Goal: Task Accomplishment & Management: Complete application form

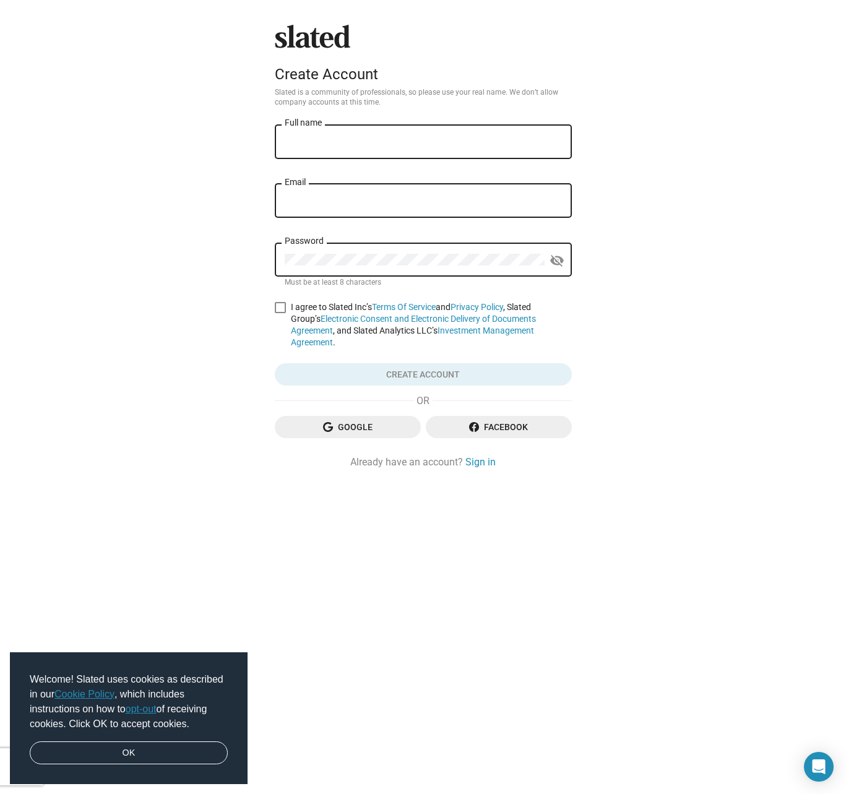
click at [381, 150] on div "Full name" at bounding box center [423, 141] width 277 height 37
type input "[PERSON_NAME]"
type input "[EMAIL_ADDRESS][DOMAIN_NAME]"
click at [282, 308] on span at bounding box center [280, 307] width 11 height 11
click at [280, 313] on input "I agree to Slated Inc’s Terms Of Service and Privacy Policy , Slated Group’s El…" at bounding box center [280, 313] width 1 height 1
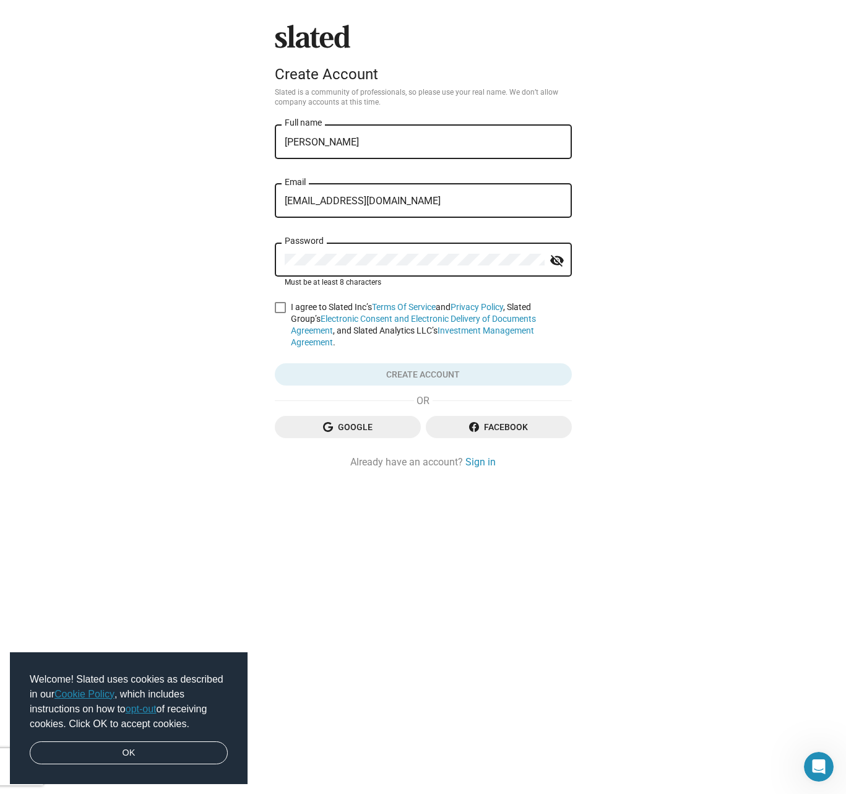
checkbox input "true"
click at [422, 378] on span "Create account" at bounding box center [423, 374] width 277 height 22
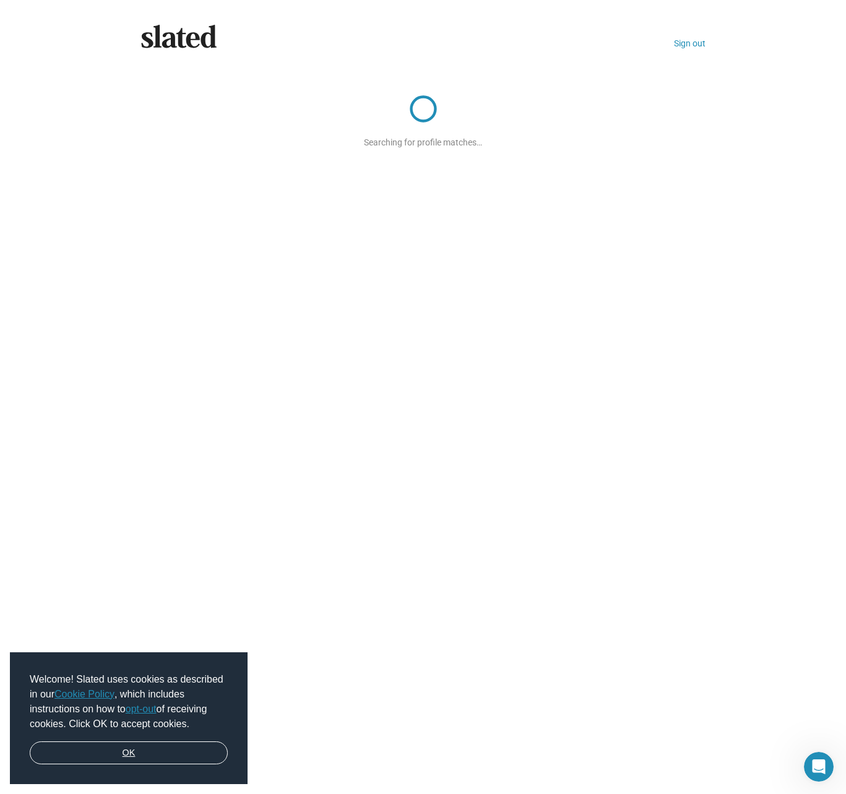
click at [135, 752] on link "OK" at bounding box center [129, 754] width 198 height 24
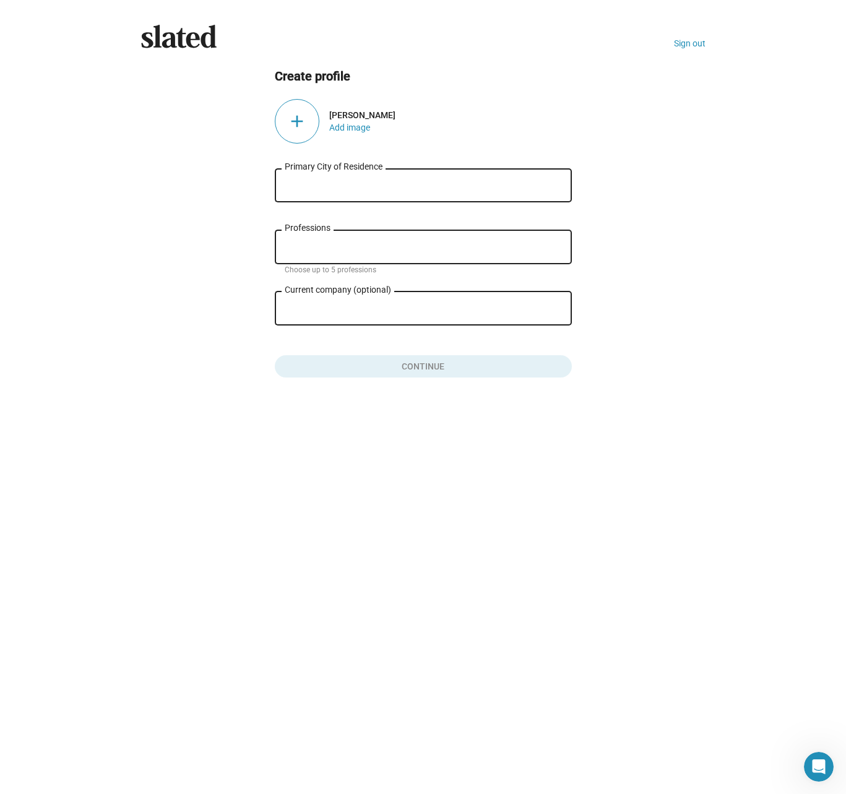
click at [342, 191] on input "Primary City of Residence" at bounding box center [423, 185] width 277 height 11
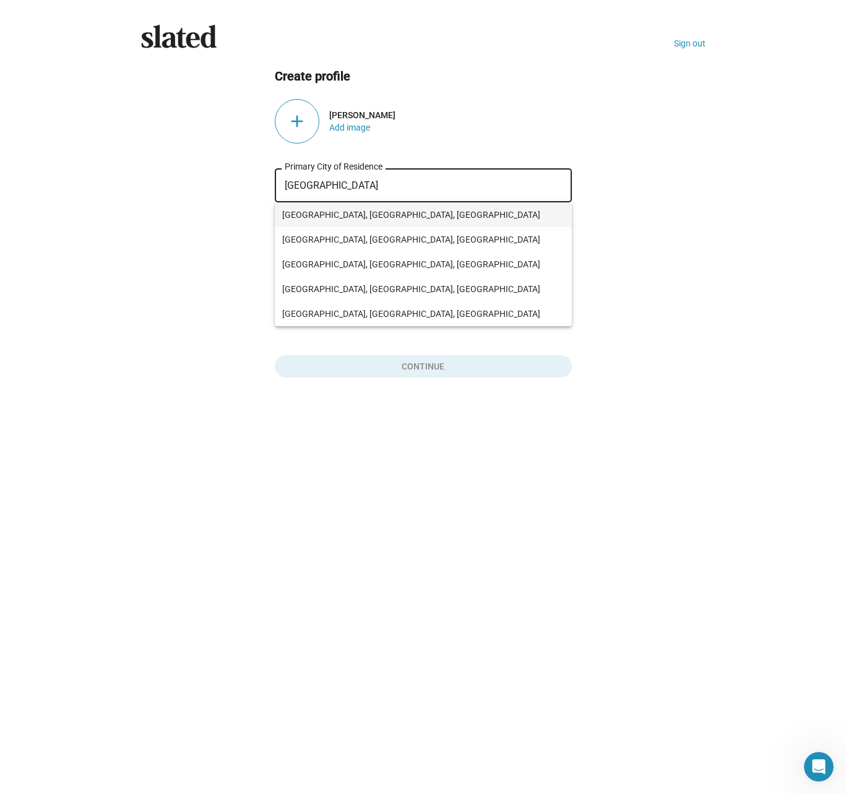
click at [334, 216] on span "[GEOGRAPHIC_DATA], [GEOGRAPHIC_DATA], [GEOGRAPHIC_DATA]" at bounding box center [423, 214] width 282 height 25
type input "[GEOGRAPHIC_DATA], [GEOGRAPHIC_DATA], [GEOGRAPHIC_DATA]"
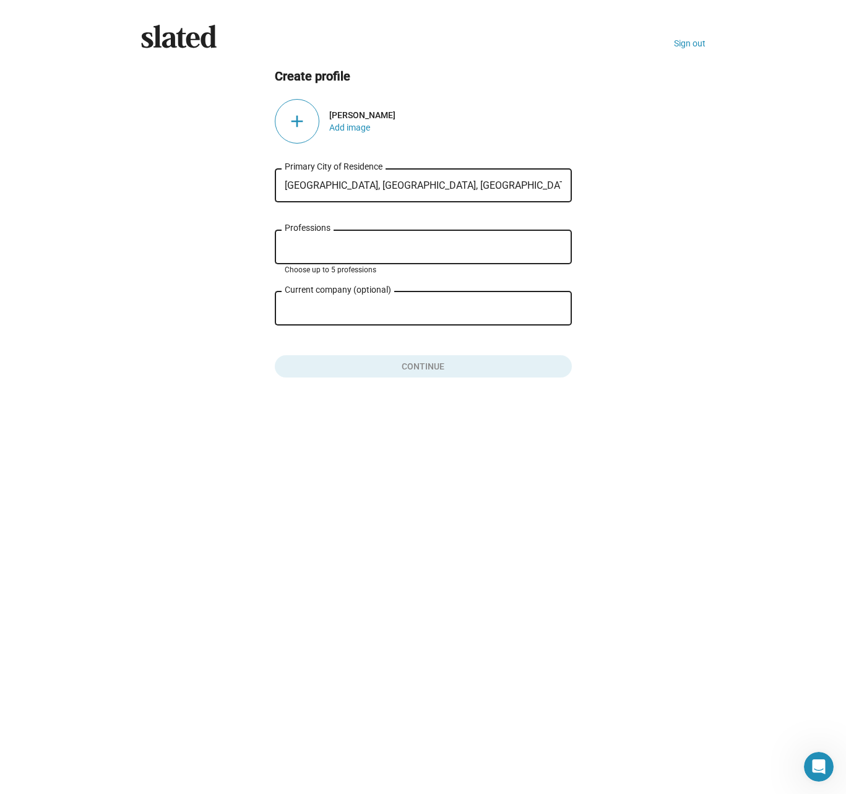
click at [339, 245] on input "Professions" at bounding box center [425, 247] width 277 height 11
type input "Screenwriter"
click at [337, 279] on span "Writer" at bounding box center [423, 277] width 282 height 25
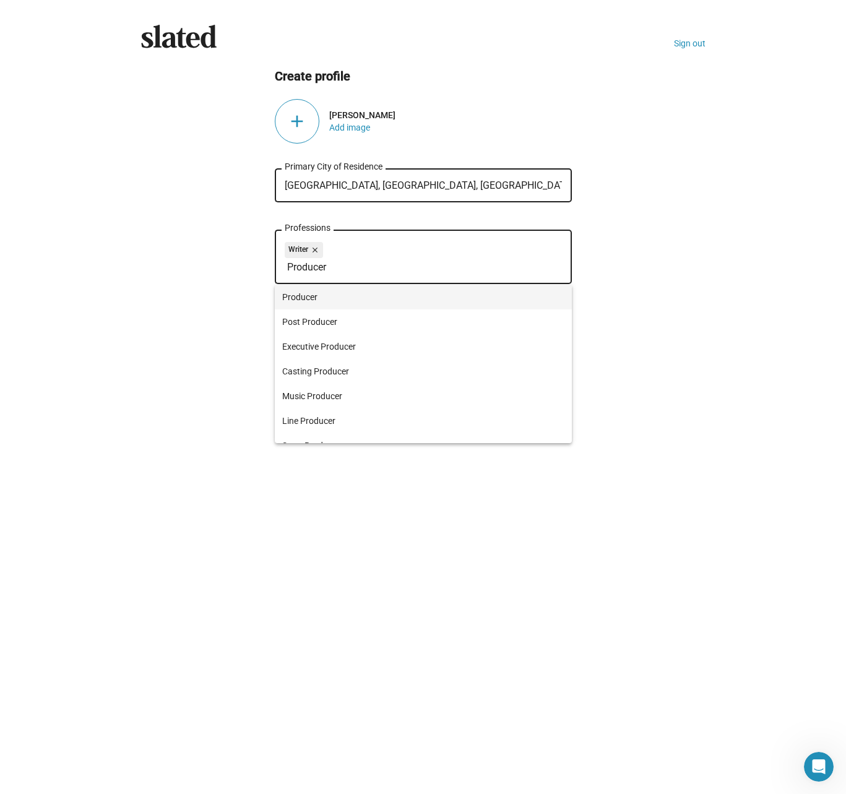
type input "Producer"
click at [294, 295] on span "Producer" at bounding box center [423, 297] width 282 height 25
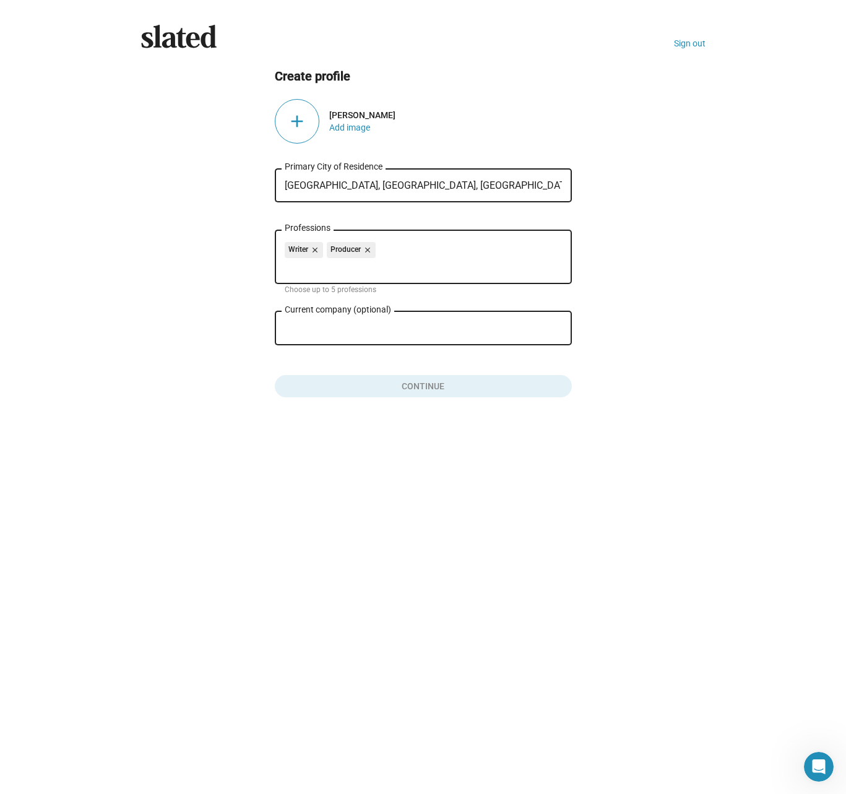
click at [315, 336] on div "Current company (optional)" at bounding box center [415, 327] width 260 height 37
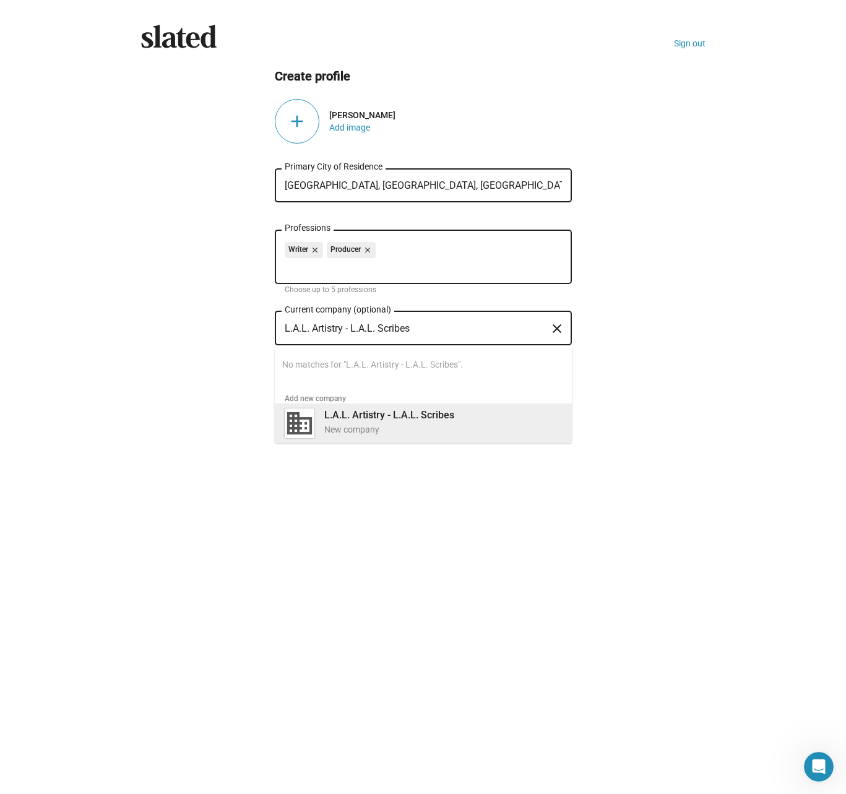
type input "L.A.L. Artistry - L.A.L. Scribes"
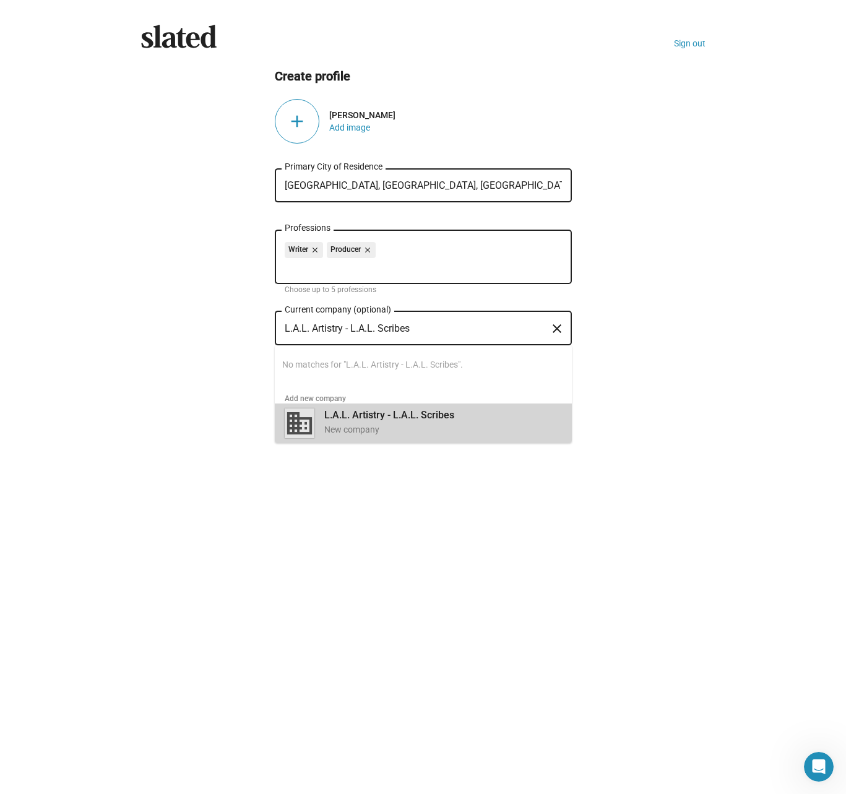
click at [439, 411] on b "L.A.L. Artistry - L.A.L. Scribes" at bounding box center [389, 415] width 130 height 12
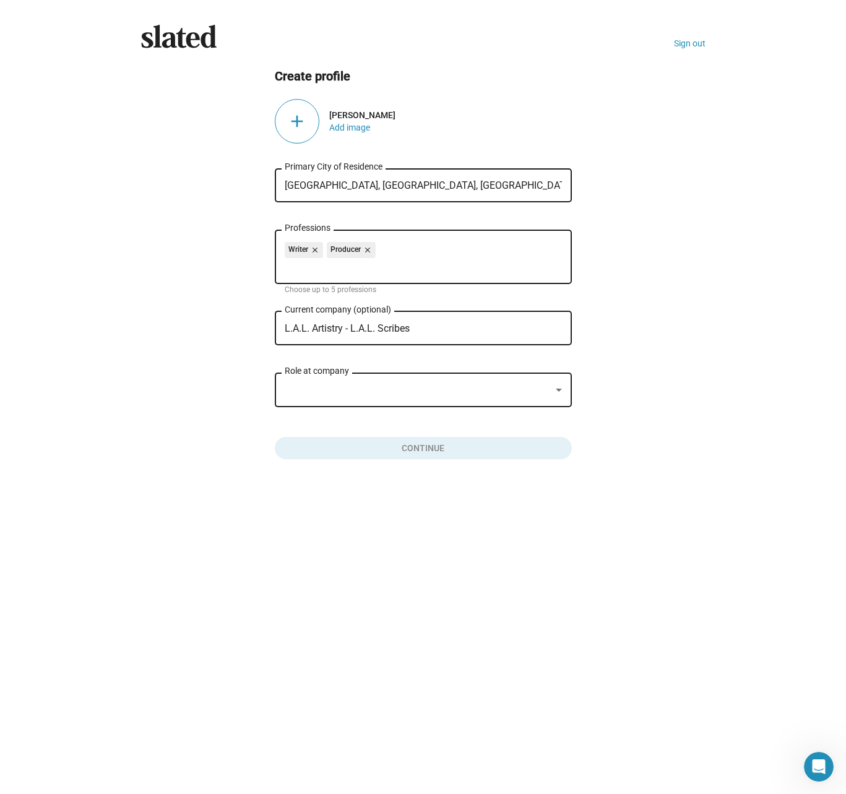
click at [558, 391] on div at bounding box center [559, 390] width 6 height 3
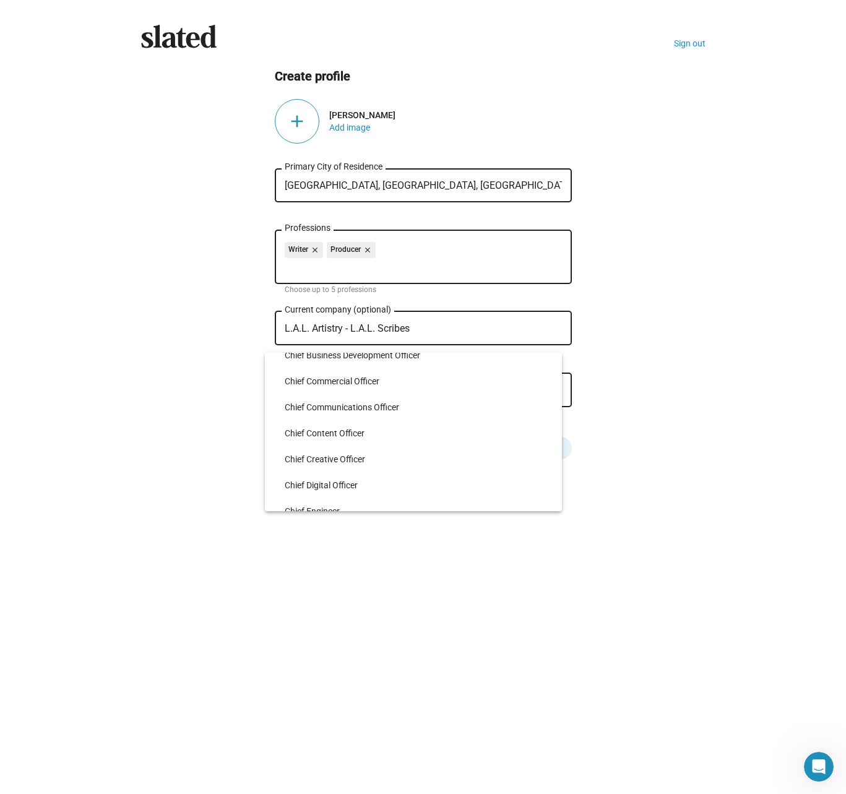
scroll to position [886, 0]
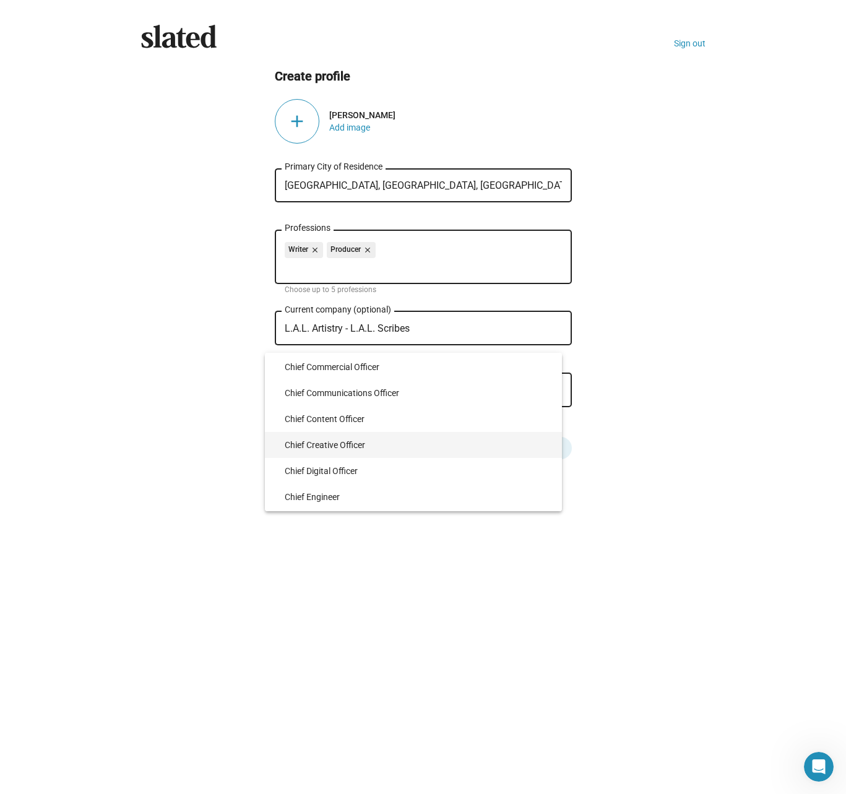
click at [333, 445] on span "Chief Creative Officer" at bounding box center [418, 445] width 267 height 26
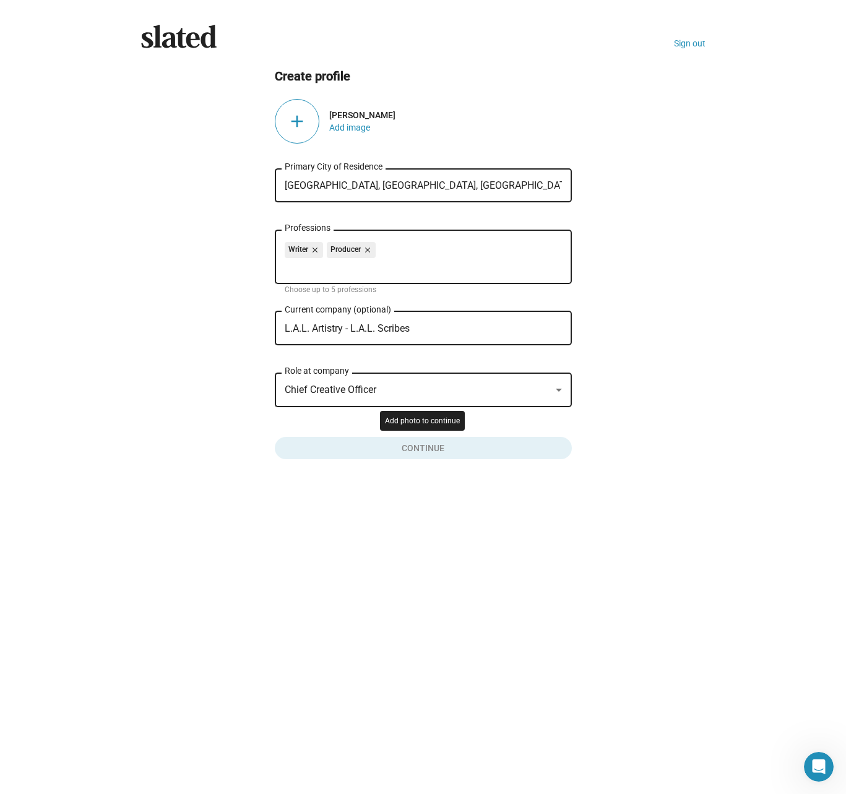
click at [427, 450] on button "Click here to validate form" at bounding box center [423, 445] width 297 height 27
click at [561, 391] on div at bounding box center [559, 390] width 6 height 3
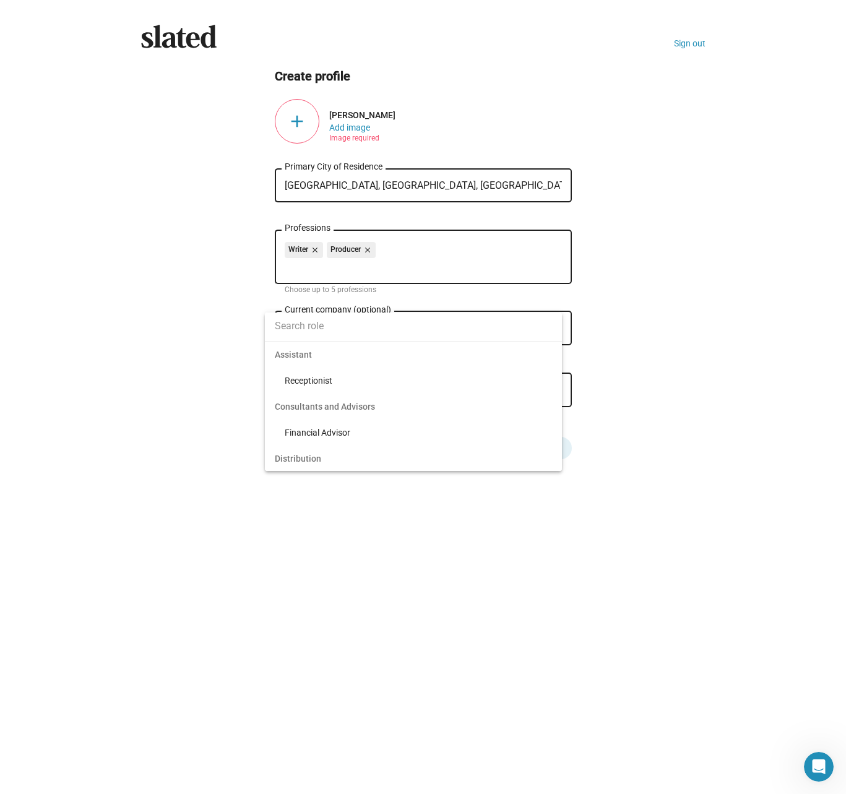
scroll to position [870, 0]
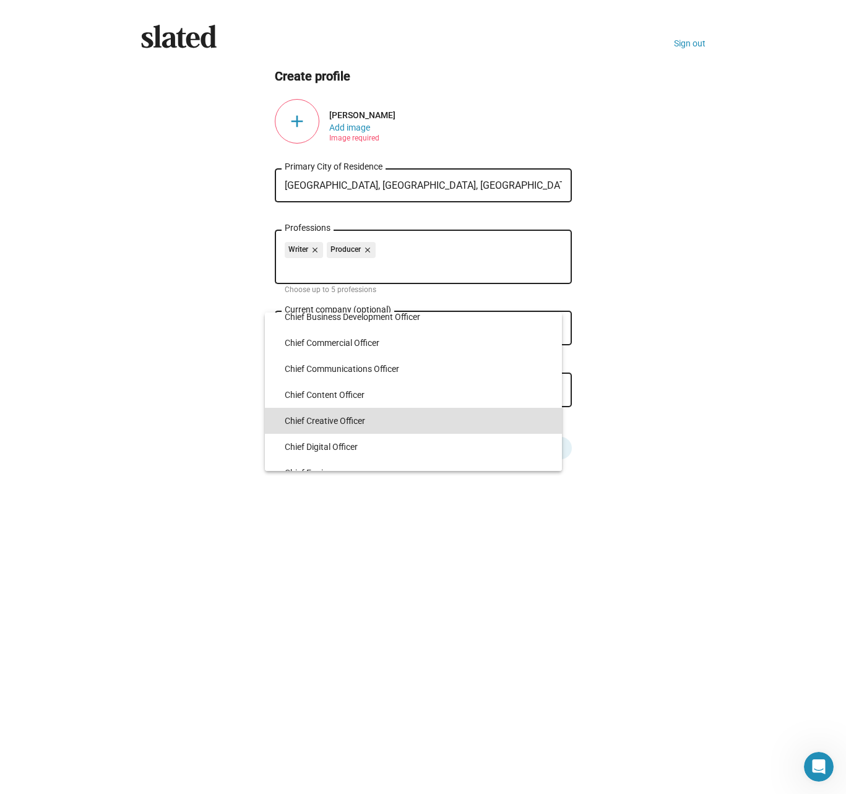
click at [333, 425] on span "Chief Creative Officer" at bounding box center [418, 421] width 267 height 26
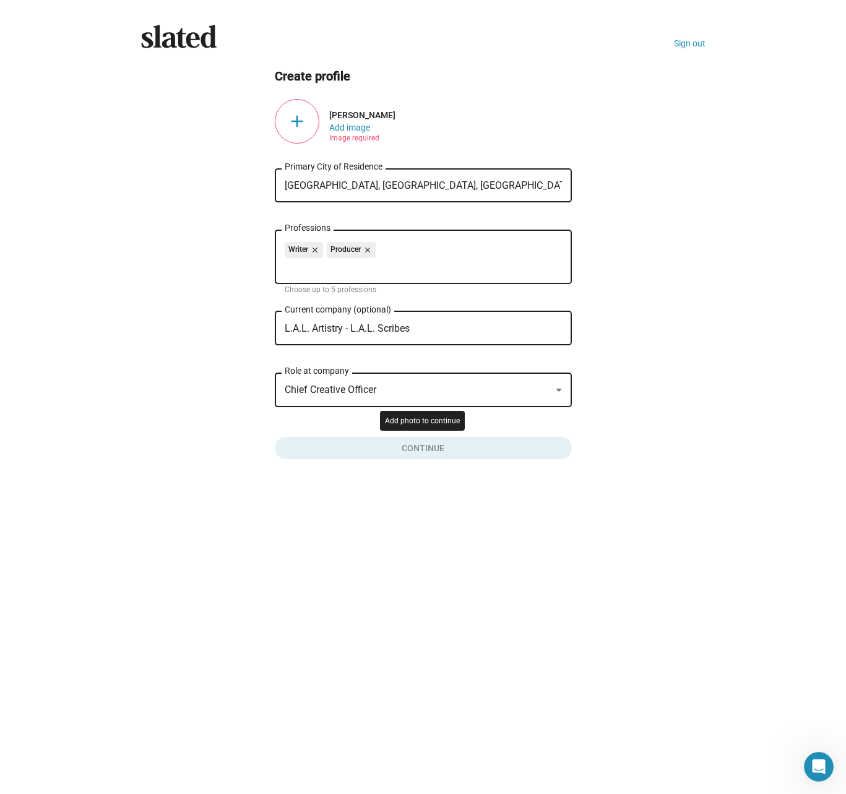
click at [365, 443] on button "Click here to validate form" at bounding box center [423, 445] width 297 height 27
click at [355, 128] on button "Add image" at bounding box center [349, 128] width 41 height 10
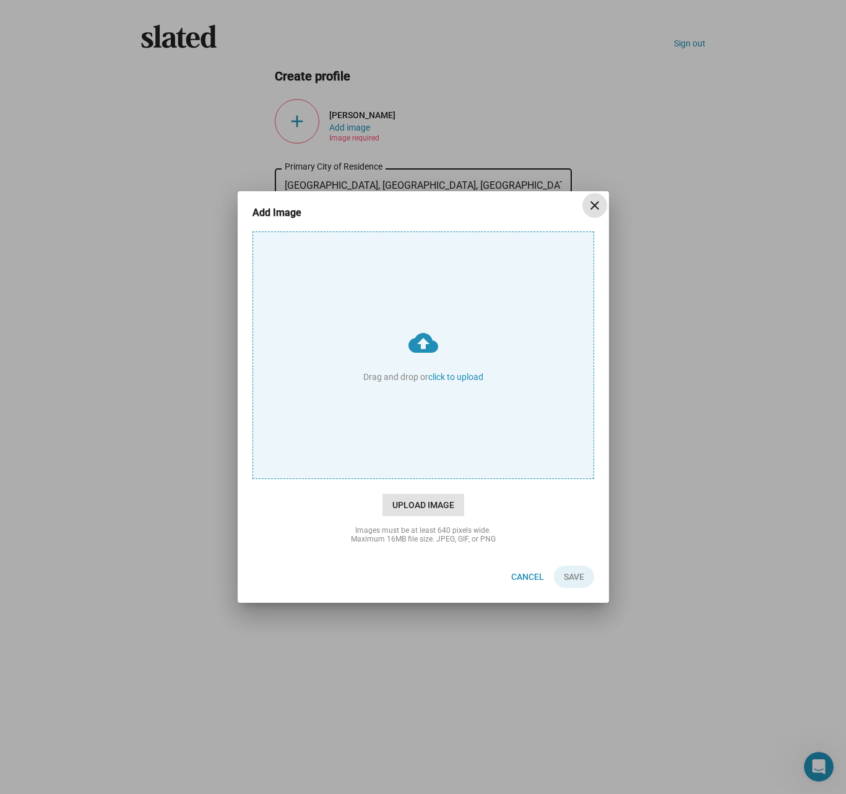
click at [420, 503] on span "Upload Image" at bounding box center [424, 505] width 82 height 22
click at [420, 479] on input "cloud_upload Drag and drop or click to upload" at bounding box center [423, 355] width 341 height 246
type input "C:\fakepath\20221023_131425.jpg"
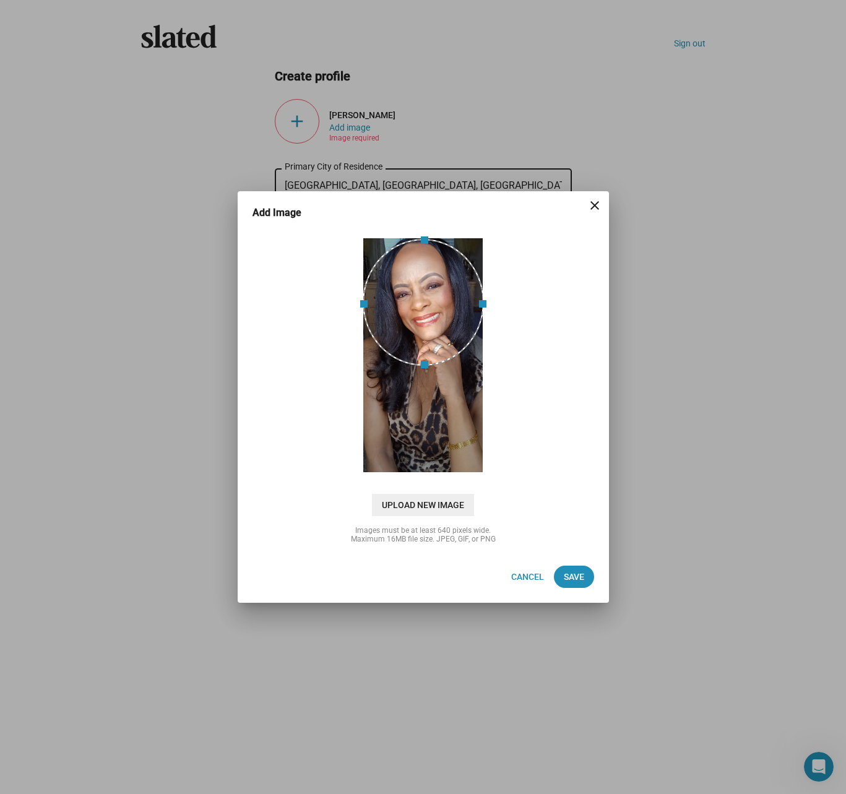
drag, startPoint x: 429, startPoint y: 344, endPoint x: 437, endPoint y: 285, distance: 59.3
click at [437, 285] on div at bounding box center [423, 302] width 121 height 127
click at [575, 573] on span "Save" at bounding box center [574, 577] width 20 height 22
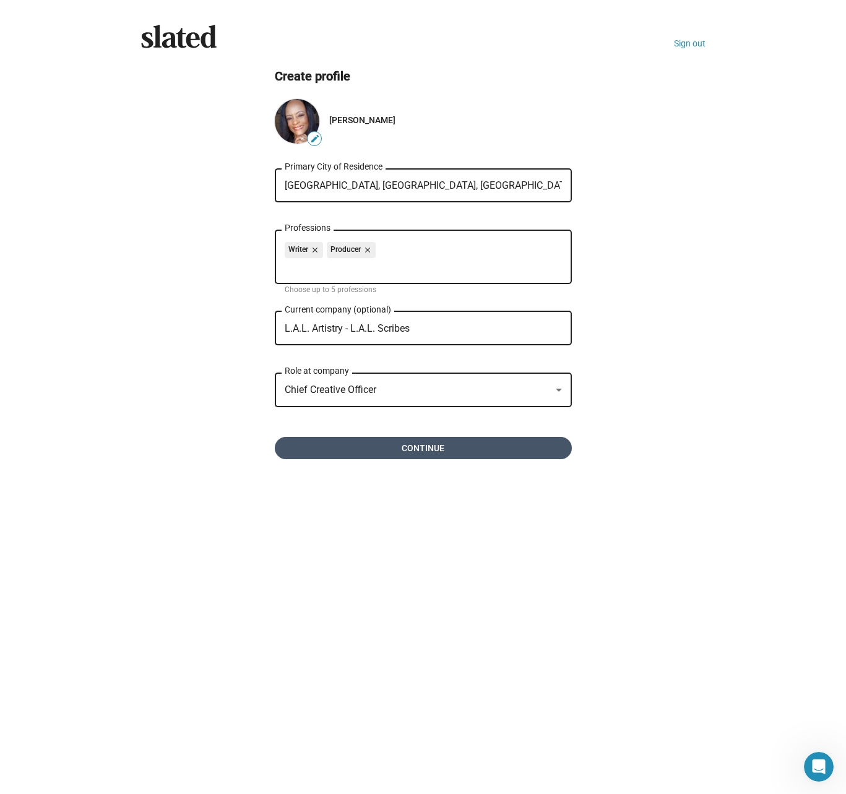
click at [424, 450] on span "Continue" at bounding box center [423, 448] width 277 height 22
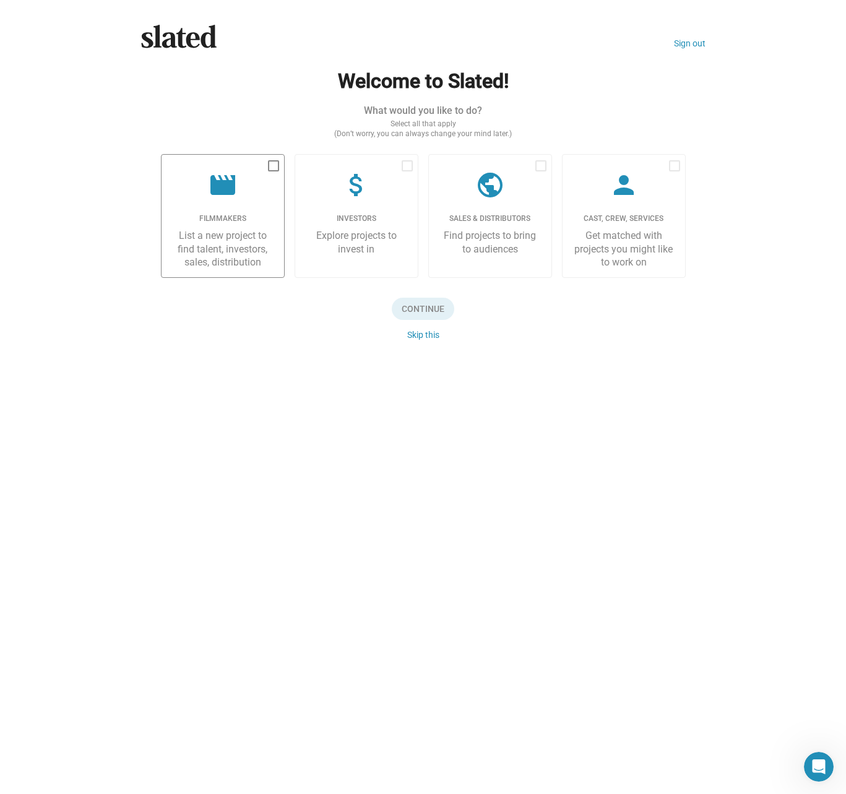
click at [219, 250] on div "List a new project to find talent, investors, sales, distribution" at bounding box center [223, 249] width 103 height 40
click at [273, 172] on input "checkbox" at bounding box center [273, 172] width 1 height 1
checkbox input "true"
click at [421, 305] on span "Continue" at bounding box center [423, 309] width 63 height 22
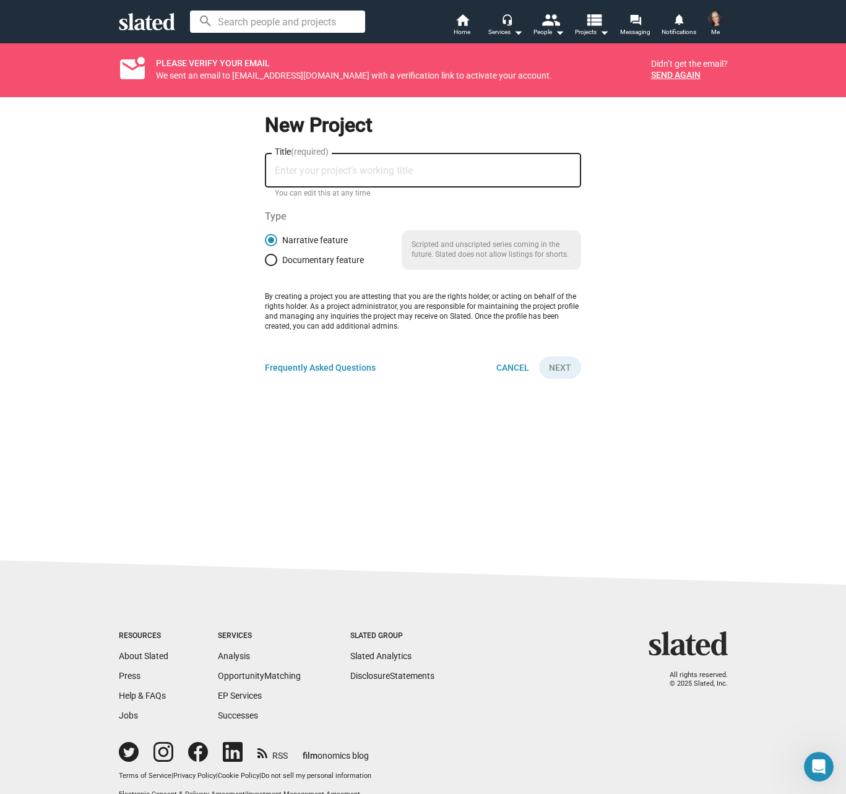
click at [311, 171] on input "Title (required)" at bounding box center [423, 170] width 297 height 11
type input "The Border Grill"
click at [562, 362] on span "Next" at bounding box center [560, 368] width 22 height 22
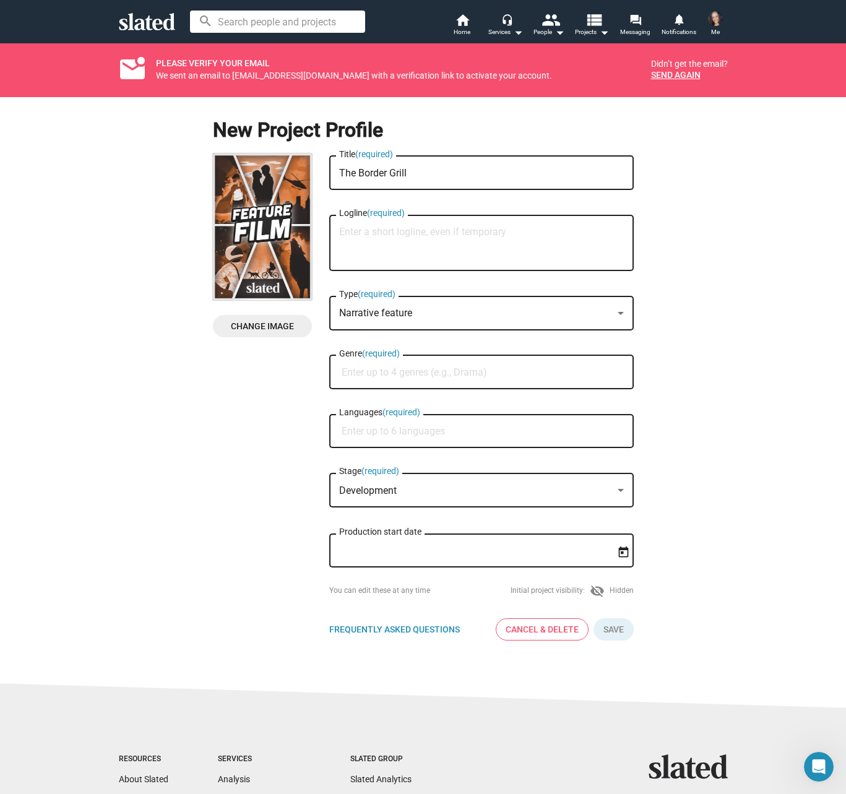
click at [258, 326] on span "Change Image" at bounding box center [262, 326] width 79 height 22
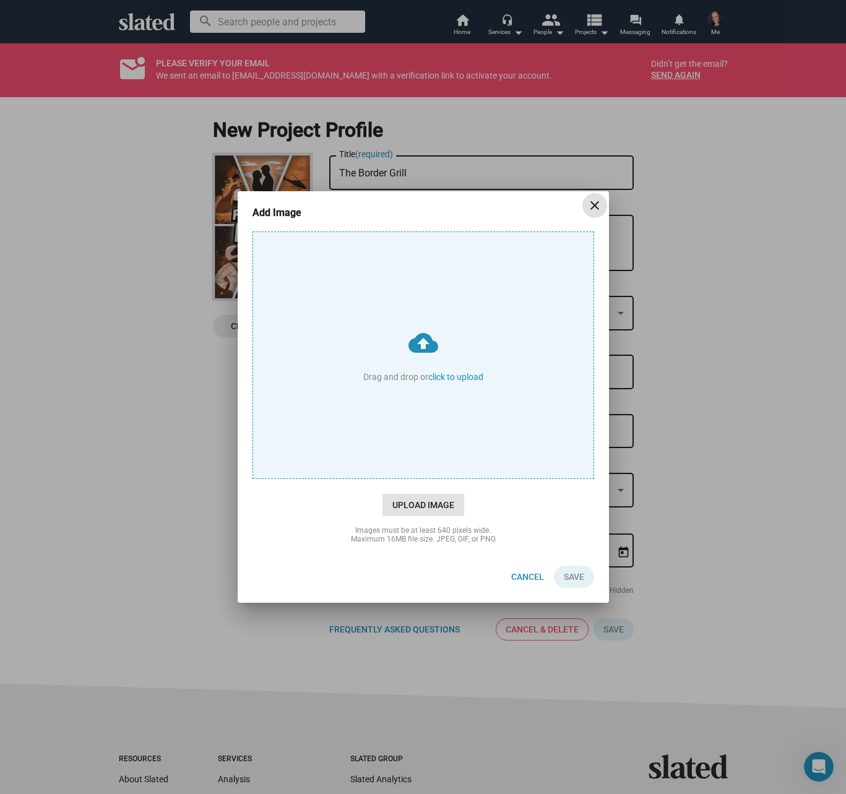
click at [427, 507] on span "Upload Image" at bounding box center [424, 505] width 82 height 22
click at [427, 479] on input "cloud_upload Drag and drop or click to upload" at bounding box center [423, 355] width 341 height 246
type input "C:\fakepath\The Border Grill YT Thumbnail81625.jpg"
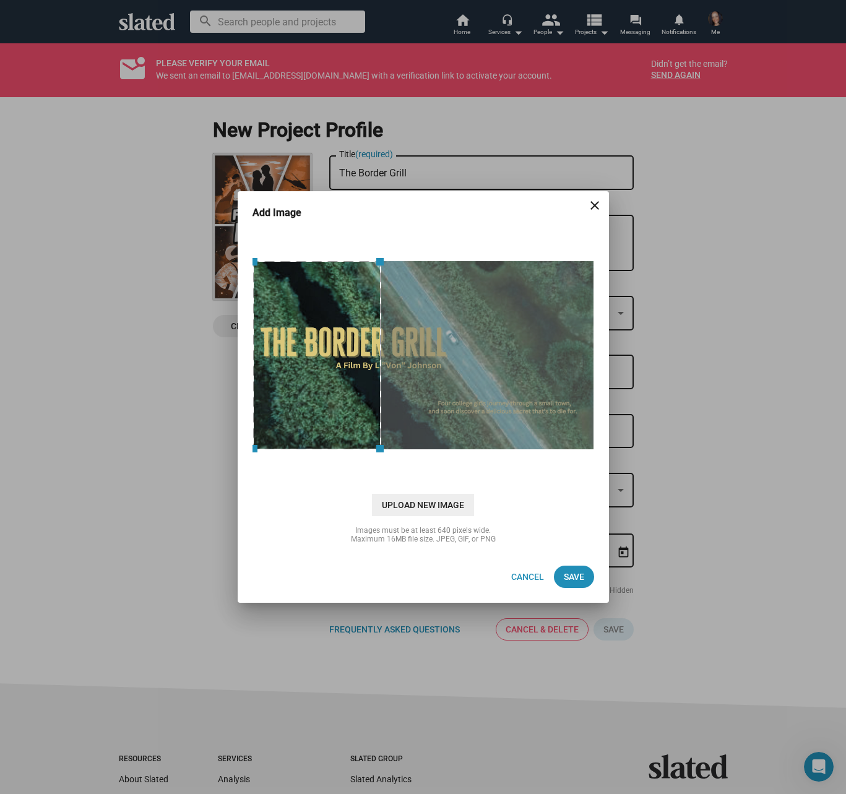
drag, startPoint x: 448, startPoint y: 362, endPoint x: 341, endPoint y: 363, distance: 107.7
click at [341, 363] on div at bounding box center [317, 355] width 129 height 189
drag, startPoint x: 378, startPoint y: 365, endPoint x: 393, endPoint y: 365, distance: 14.9
click at [404, 366] on div at bounding box center [424, 355] width 342 height 189
drag, startPoint x: 380, startPoint y: 361, endPoint x: 436, endPoint y: 362, distance: 55.7
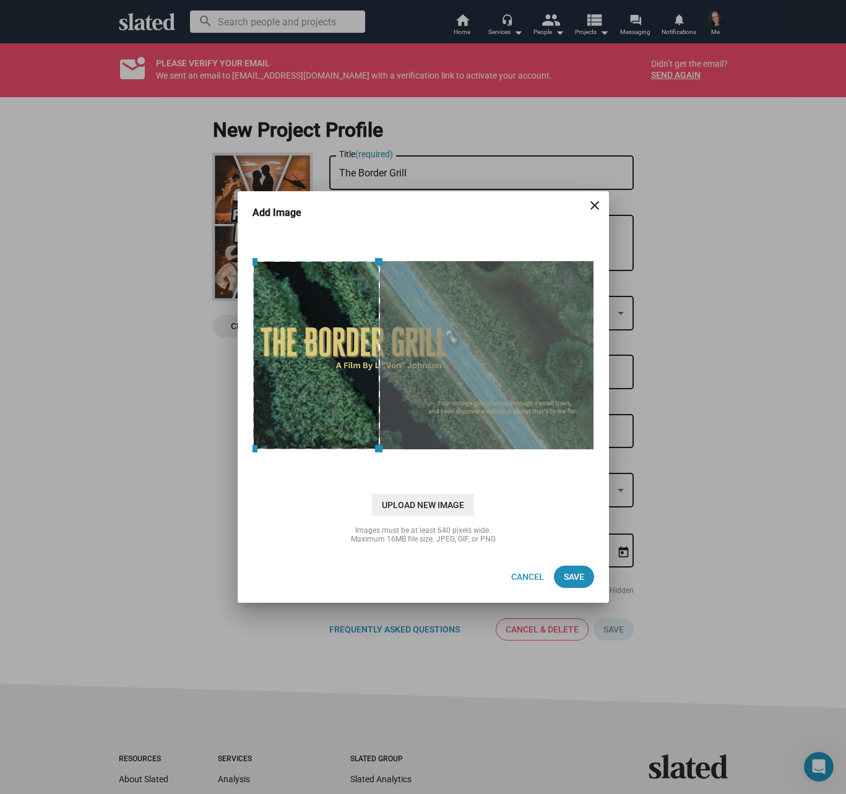
click at [436, 362] on div at bounding box center [424, 355] width 342 height 189
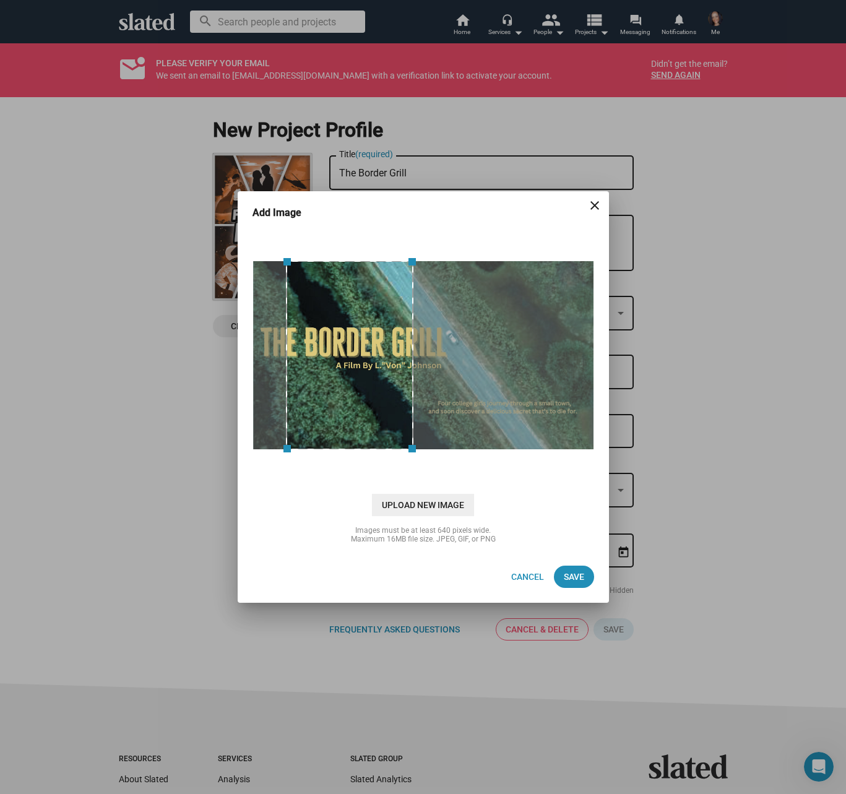
drag, startPoint x: 326, startPoint y: 342, endPoint x: 360, endPoint y: 344, distance: 33.5
click at [360, 344] on div at bounding box center [350, 355] width 128 height 189
click at [576, 578] on span "Save" at bounding box center [574, 577] width 20 height 22
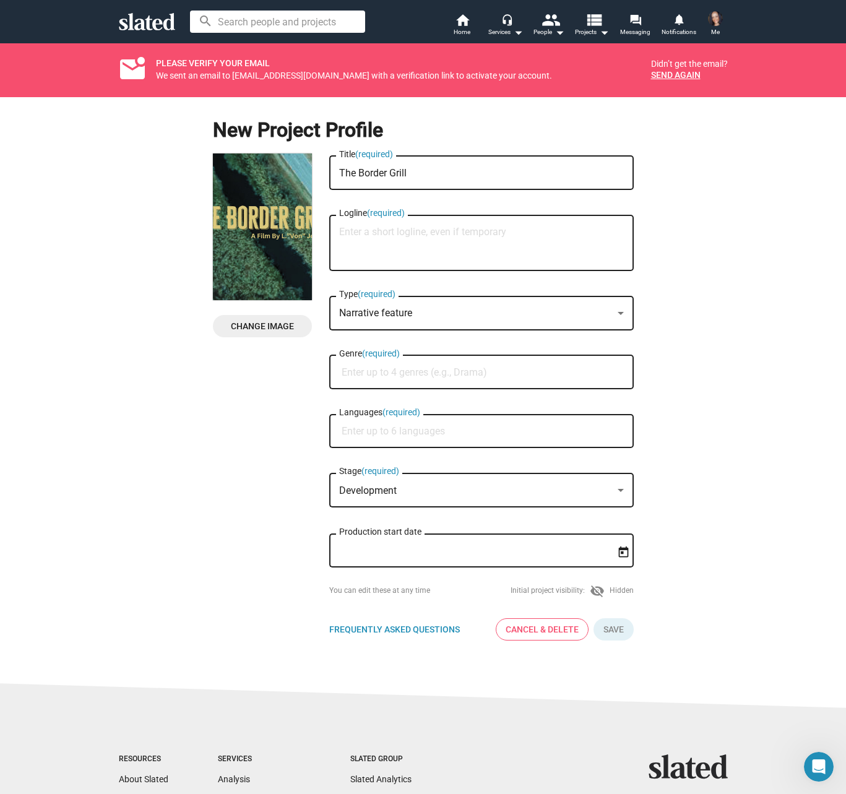
click at [350, 233] on textarea "Logline (required)" at bounding box center [481, 243] width 285 height 33
click at [619, 492] on div at bounding box center [621, 490] width 6 height 3
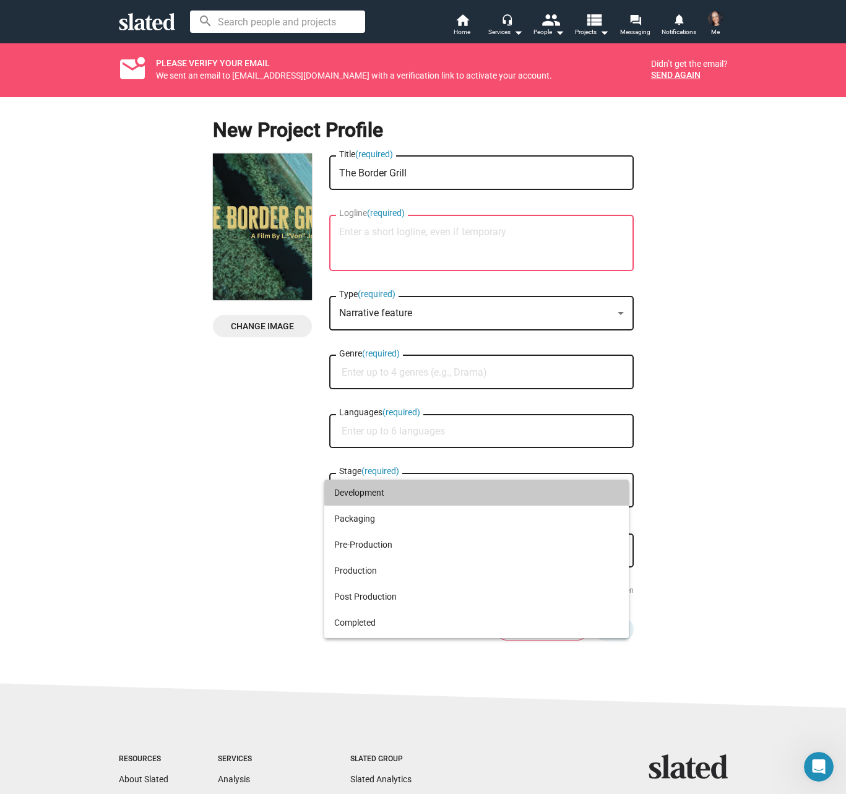
click at [619, 493] on mat-option "Development" at bounding box center [476, 493] width 305 height 26
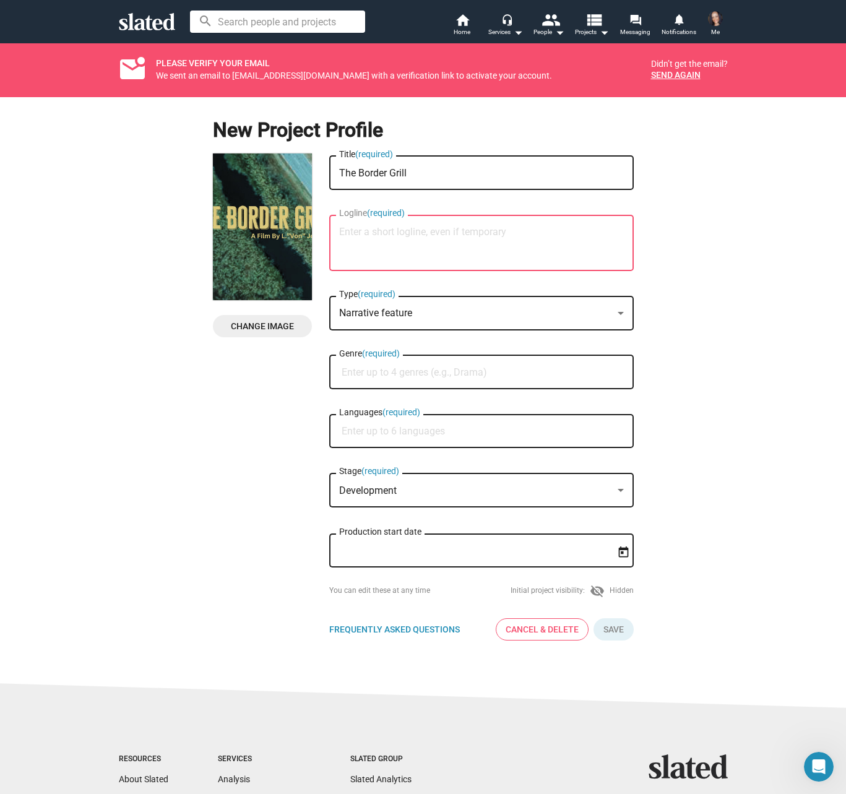
click at [379, 233] on textarea "Logline (required)" at bounding box center [481, 243] width 285 height 33
paste textarea "How Long - 30D-30days;10D-10days;1D-1day PD - Per Diem - $75/day Cast Type - L-…"
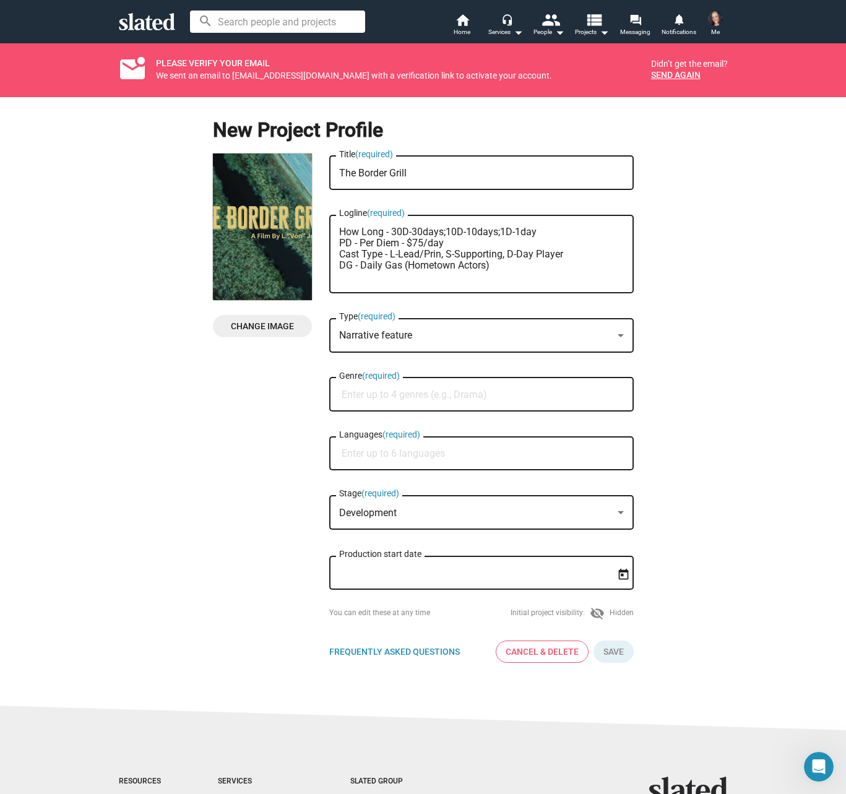
type textarea "How Long - 30D-30days;10D-10days;1D-1day PD - Per Diem - $75/day Cast Type - L-…"
drag, startPoint x: 333, startPoint y: 228, endPoint x: 490, endPoint y: 279, distance: 164.5
click at [490, 279] on div "How Long - 30D-30days;10D-10days;1D-1day PD - Per Diem - $75/day Cast Type - L-…" at bounding box center [481, 252] width 305 height 81
drag, startPoint x: 334, startPoint y: 229, endPoint x: 486, endPoint y: 266, distance: 156.0
click at [486, 266] on textarea "How Long - 30D-30days;10D-10days;1D-1day PD - Per Diem - $75/day Cast Type - L-…" at bounding box center [481, 255] width 285 height 56
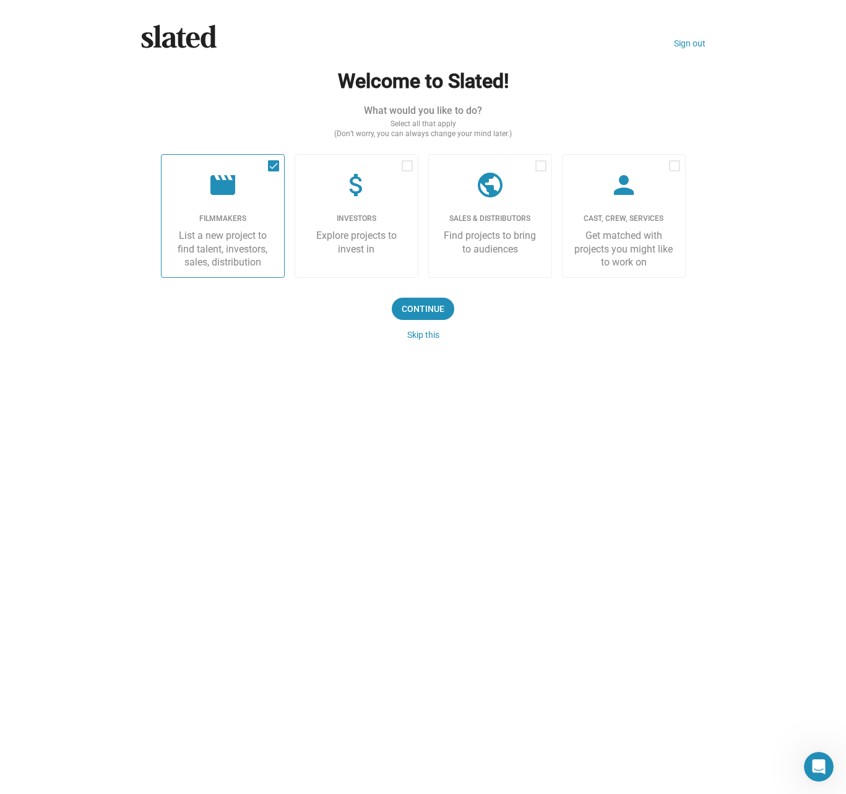
click at [224, 235] on div "List a new project to find talent, investors, sales, distribution" at bounding box center [223, 249] width 103 height 40
click at [273, 172] on input "checkbox" at bounding box center [273, 172] width 1 height 1
click at [196, 212] on label "movie Filmmakers List a new project to find talent, investors, sales, distribut…" at bounding box center [223, 216] width 124 height 124
click at [273, 172] on input "checkbox" at bounding box center [273, 172] width 1 height 1
checkbox input "true"
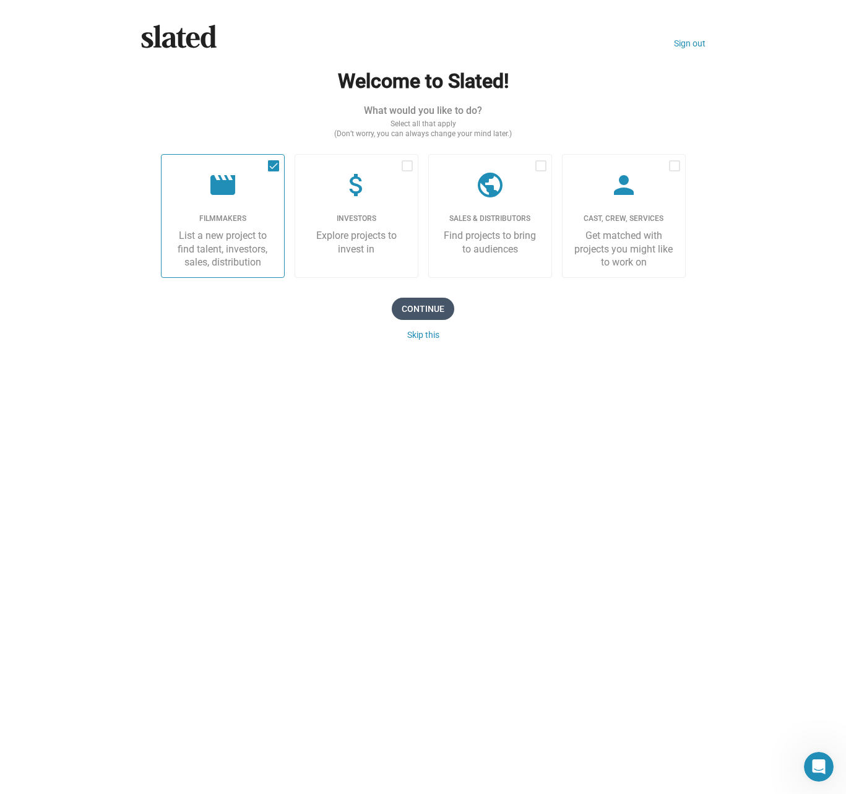
click at [417, 307] on span "Continue" at bounding box center [423, 309] width 63 height 22
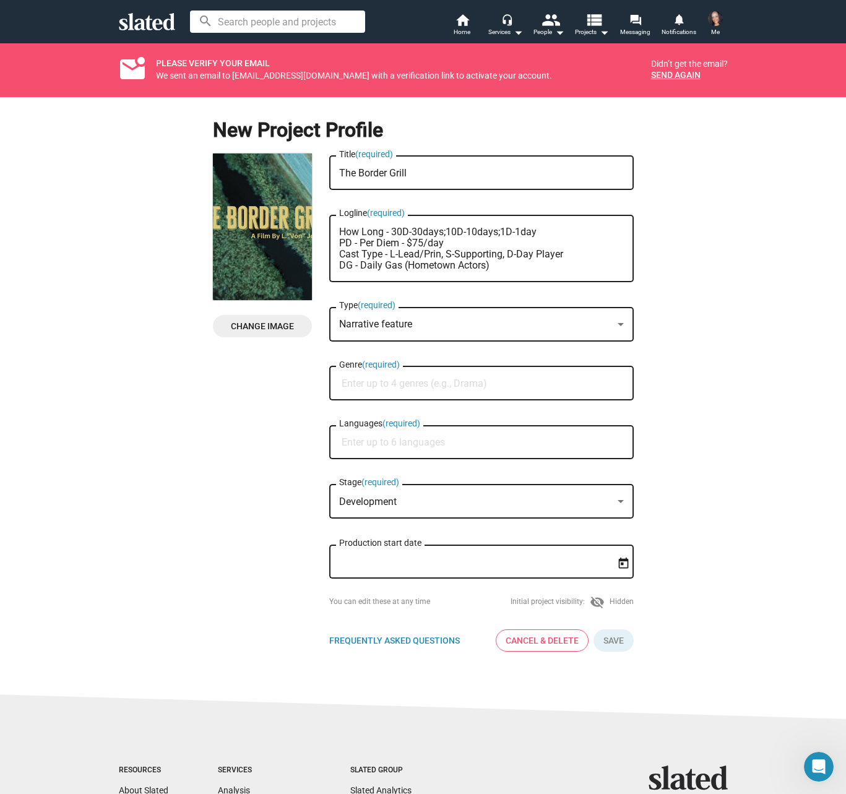
drag, startPoint x: 336, startPoint y: 230, endPoint x: 487, endPoint y: 270, distance: 156.8
click at [487, 270] on textarea "How Long - 30D-30days;10D-10days;1D-1day PD - Per Diem - $75/day Cast Type - L-…" at bounding box center [481, 249] width 285 height 45
click at [334, 256] on div "How Long - 30D-30days;10D-10days;1D-1day PD - Per Diem - $75/day Cast Type - L-…" at bounding box center [481, 247] width 305 height 70
drag, startPoint x: 334, startPoint y: 227, endPoint x: 507, endPoint y: 264, distance: 177.3
click at [507, 264] on div "How Long - 30D-30days;10D-10days;1D-1day PD - Per Diem - $75/day Cast Type - L-…" at bounding box center [481, 247] width 305 height 70
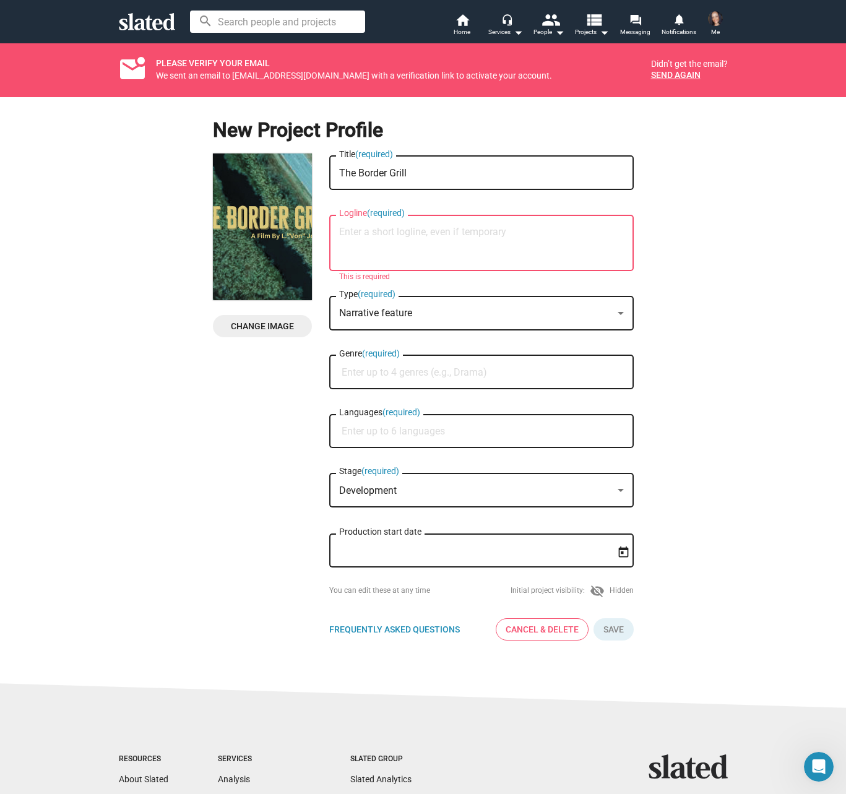
paste textarea "How Long - 30D-30days;10D-10days;1D-1day PD - Per Diem - $75/day Cast Type - L-…"
type textarea "How Long - 30D-30days;10D-10days;1D-1day PD - Per Diem - $75/day Cast Type - L-…"
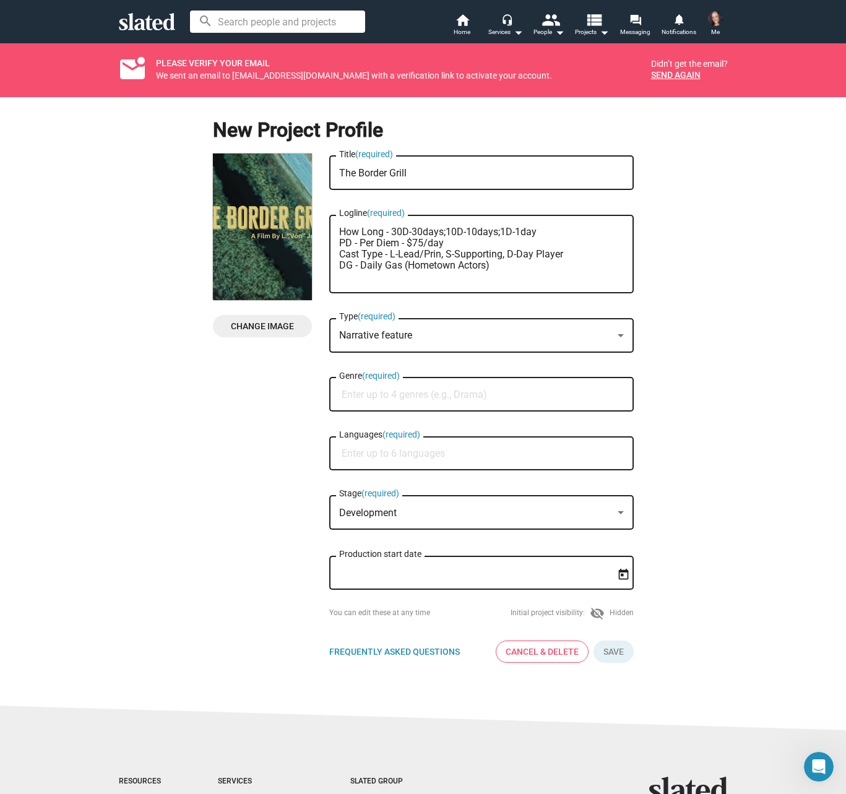
drag, startPoint x: 335, startPoint y: 231, endPoint x: 495, endPoint y: 272, distance: 165.0
click at [495, 272] on textarea "How Long - 30D-30days;10D-10days;1D-1day PD - Per Diem - $75/day Cast Type - L-…" at bounding box center [481, 255] width 285 height 56
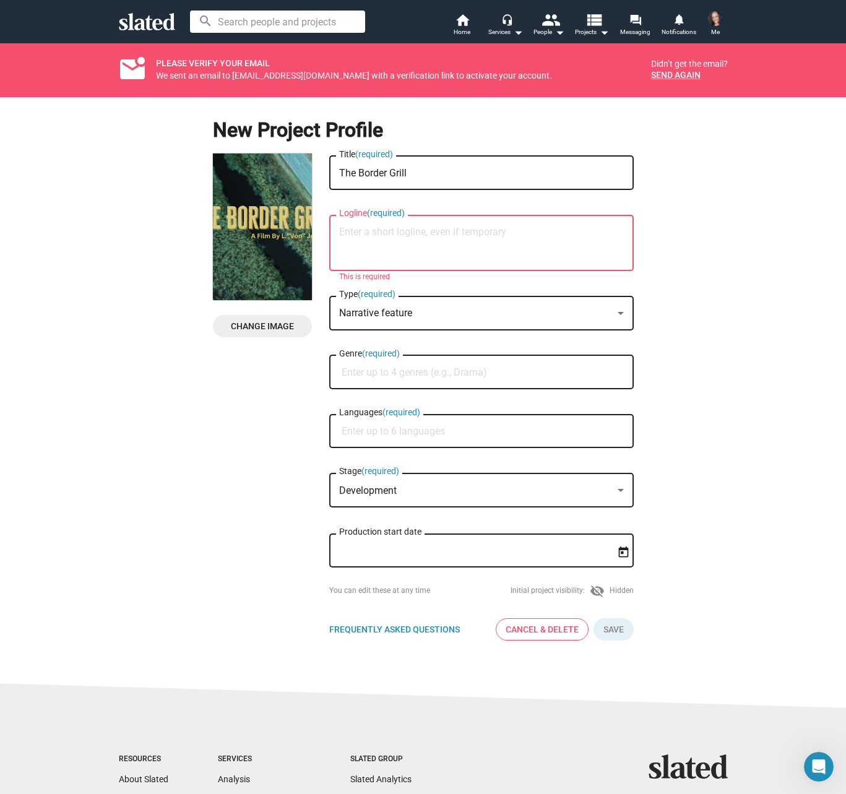
click at [339, 233] on textarea "Logline (required)" at bounding box center [481, 243] width 285 height 33
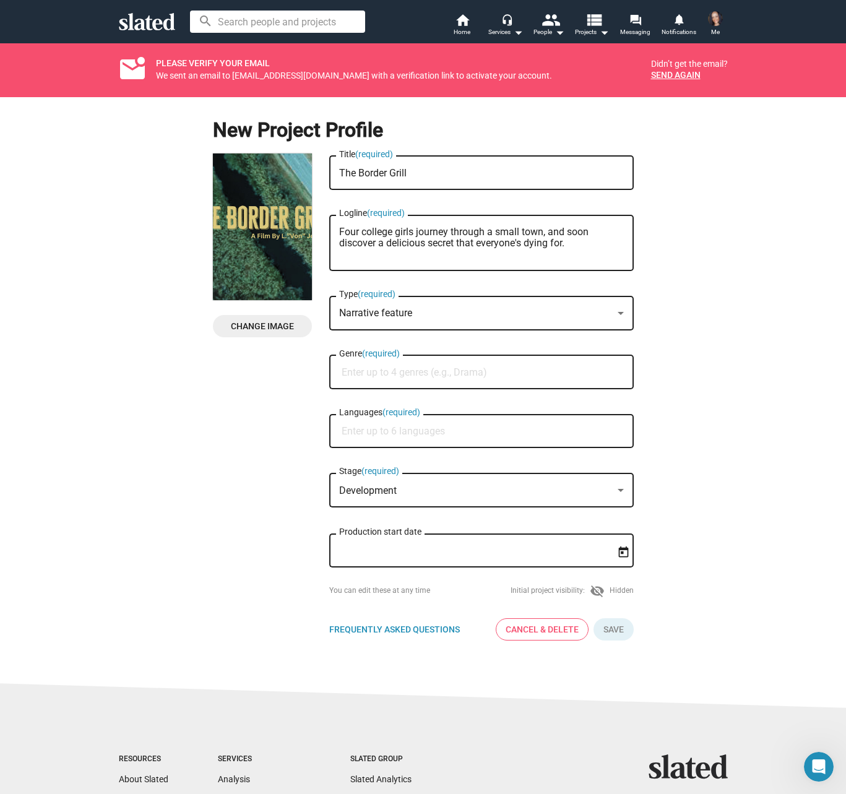
type textarea "Four college girls journey through a small town, and soon discover a delicious …"
click at [388, 375] on input "Genre (required)" at bounding box center [484, 372] width 285 height 11
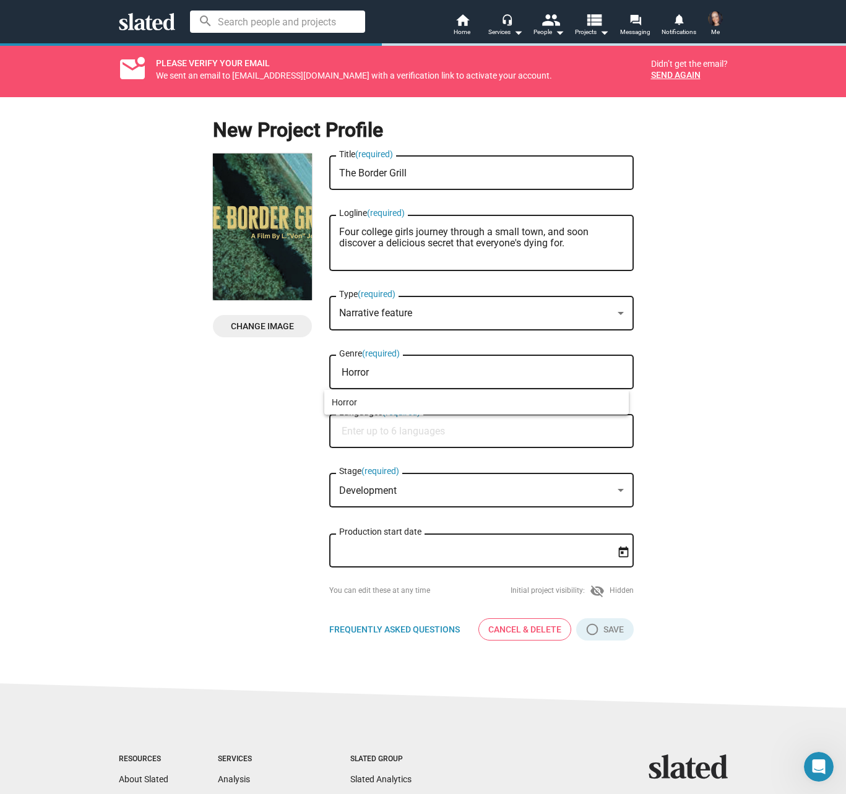
type input "Horror"
click at [393, 436] on div at bounding box center [423, 397] width 846 height 794
click at [394, 433] on input "Languages (required)" at bounding box center [484, 431] width 285 height 11
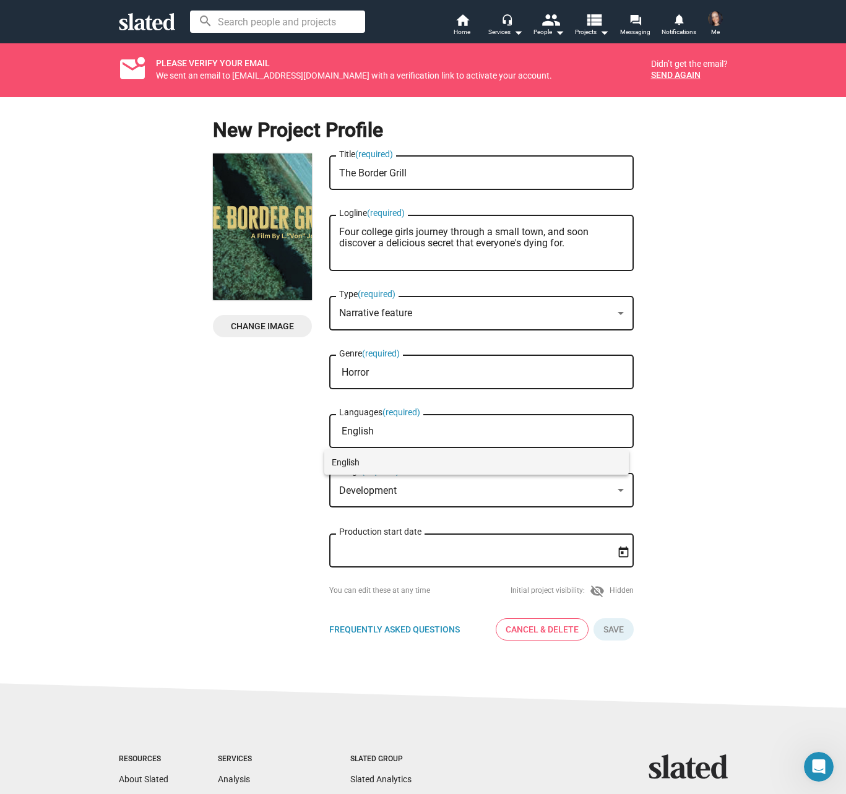
type input "English"
click at [351, 459] on span "English" at bounding box center [477, 462] width 290 height 25
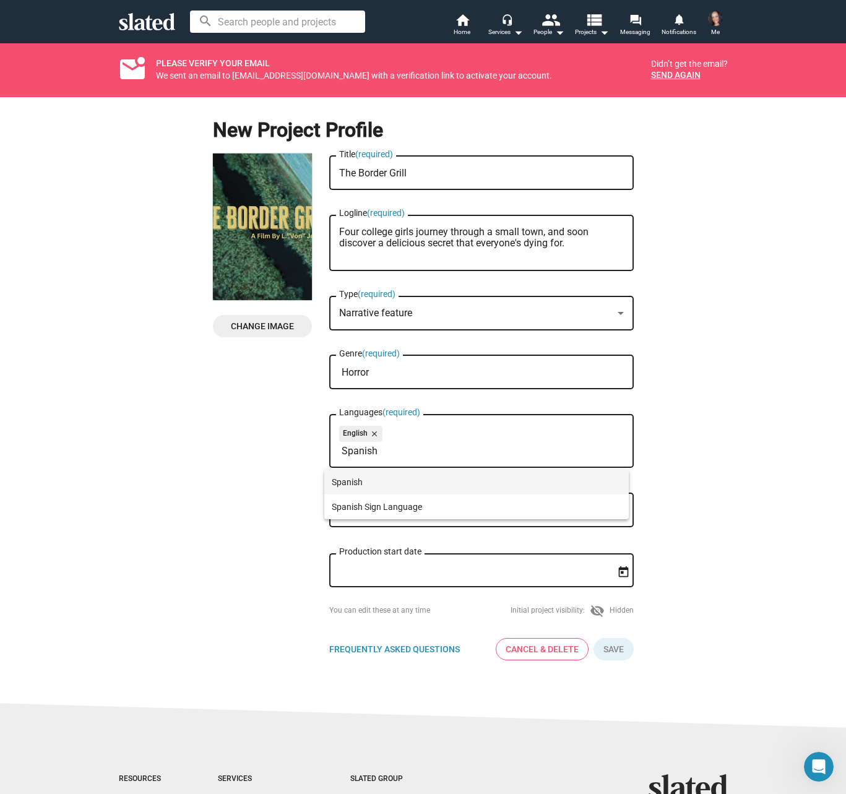
type input "Spanish"
click at [378, 483] on span "Spanish" at bounding box center [477, 482] width 290 height 25
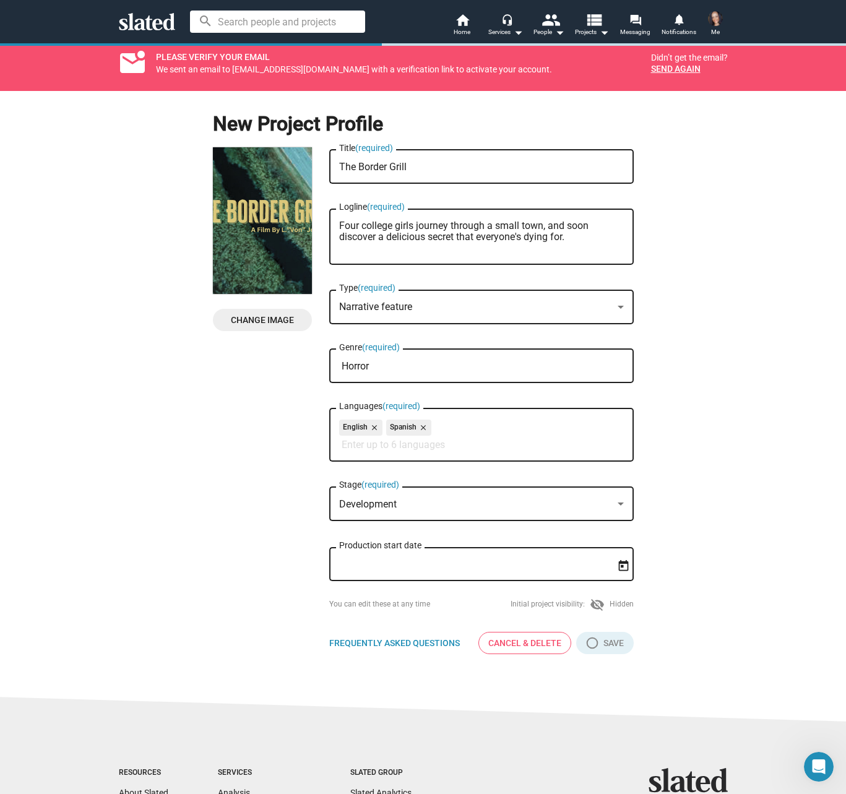
scroll to position [7, 0]
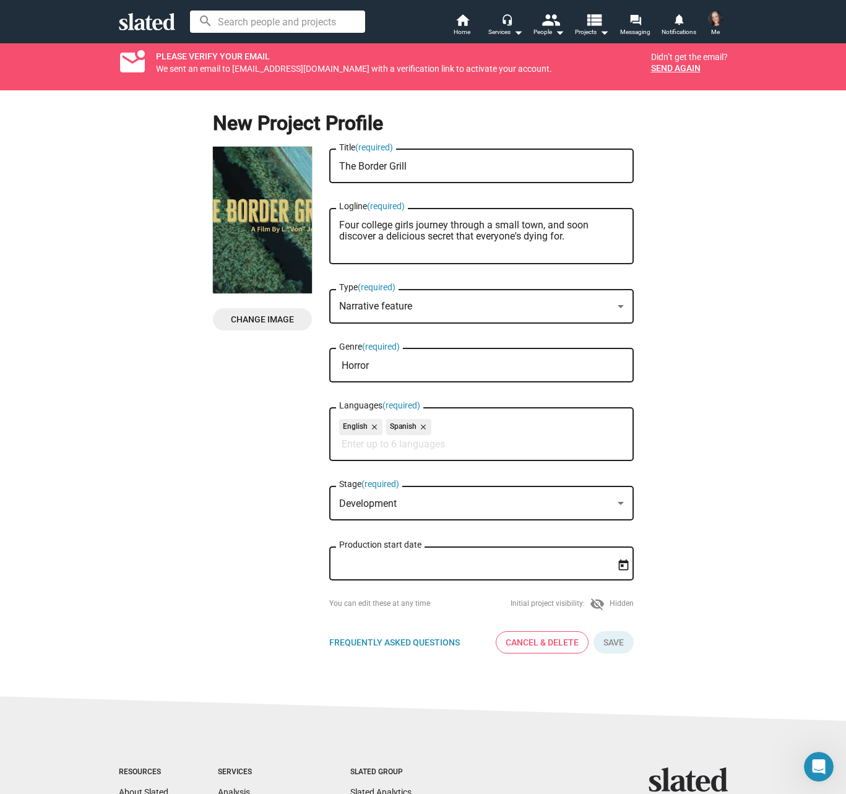
click at [595, 604] on mat-icon "visibility_off" at bounding box center [597, 604] width 15 height 15
drag, startPoint x: 515, startPoint y: 224, endPoint x: 544, endPoint y: 200, distance: 37.3
click at [516, 222] on textarea "Four college girls journey through a small town, and soon discover a delicious …" at bounding box center [481, 236] width 285 height 33
type textarea "Four college girls journey through a small border town, and soon discover a del…"
click at [606, 649] on button "Click here to validate form" at bounding box center [605, 643] width 58 height 22
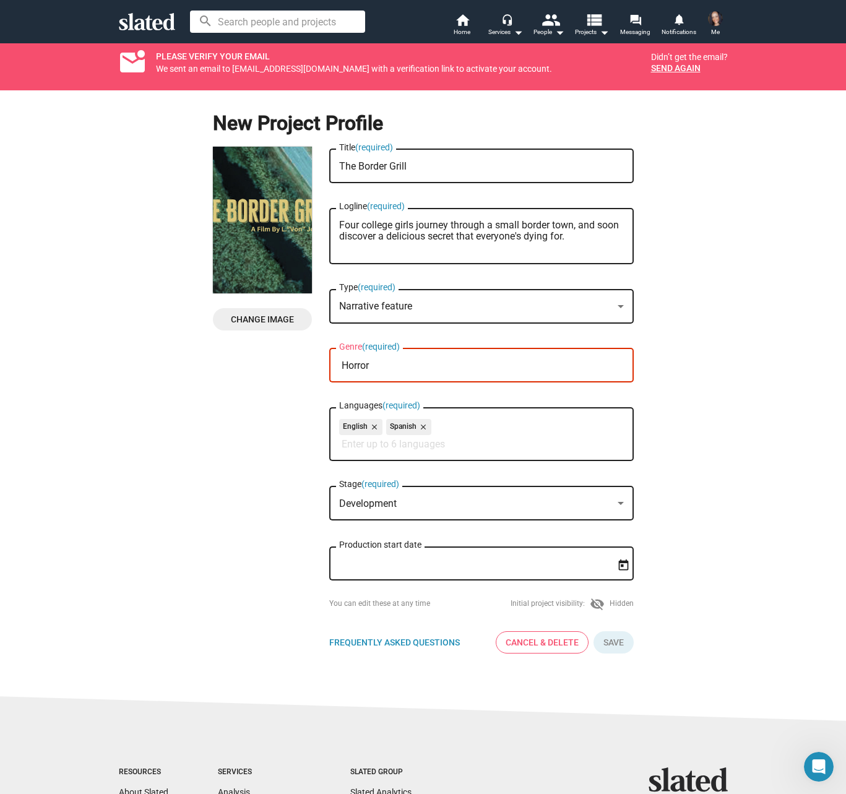
click at [374, 375] on div "Horror Genre (required)" at bounding box center [481, 364] width 285 height 37
click at [347, 395] on span "Horror" at bounding box center [477, 395] width 290 height 25
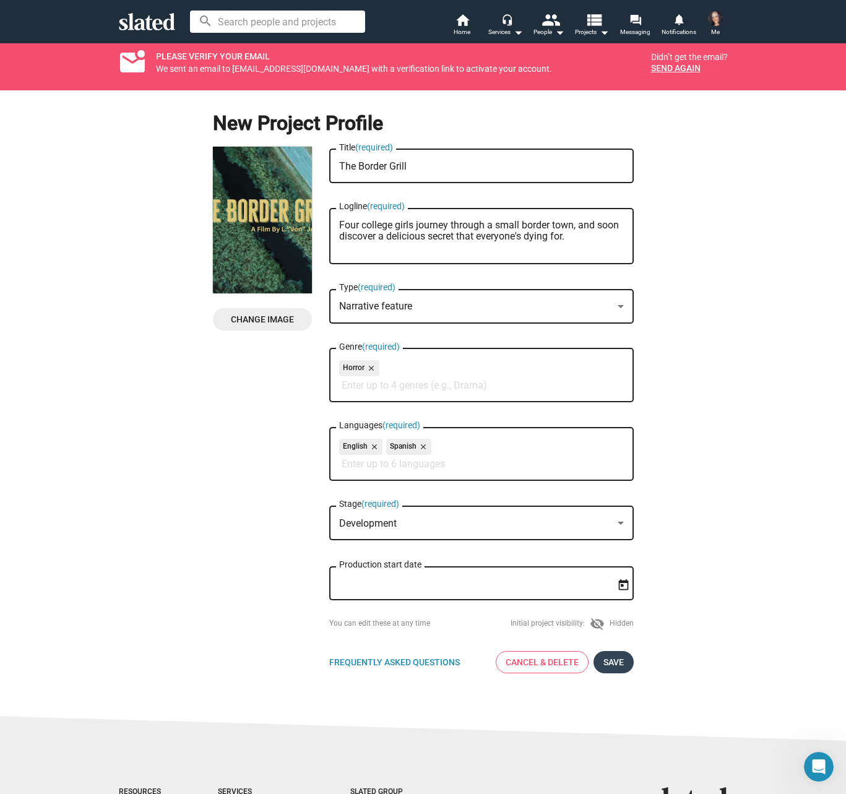
click at [607, 665] on span "Save" at bounding box center [614, 662] width 20 height 22
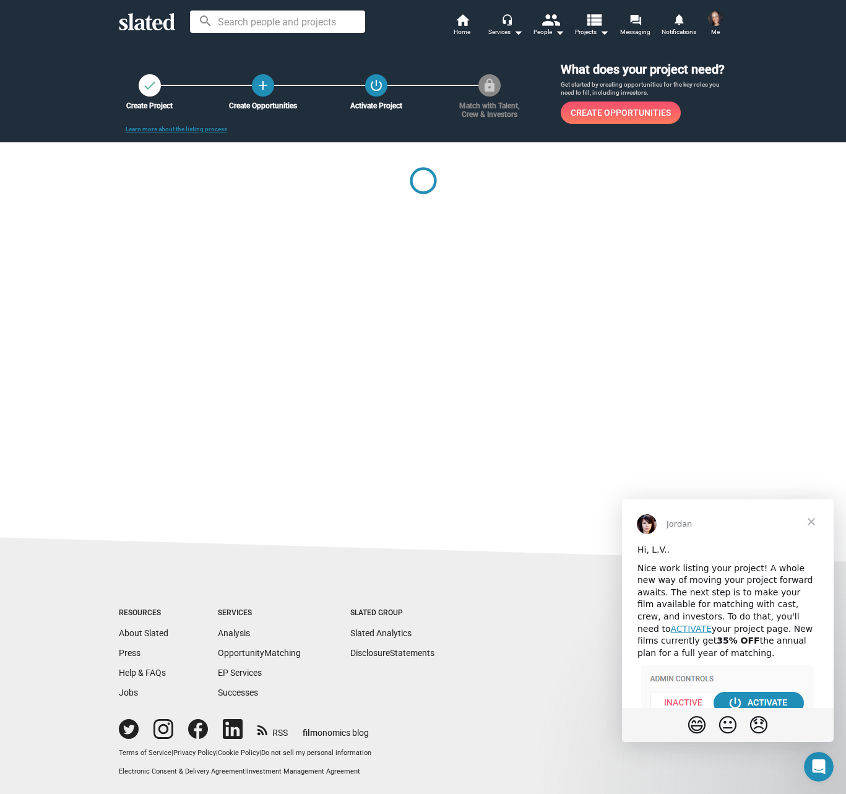
drag, startPoint x: 831, startPoint y: 557, endPoint x: 1461, endPoint y: 967, distance: 751.4
click at [509, 336] on div "check Create Project add Create Opportunities power_settings_new Activate Proje…" at bounding box center [423, 273] width 846 height 460
click at [598, 28] on mat-icon "view_list" at bounding box center [594, 20] width 18 height 18
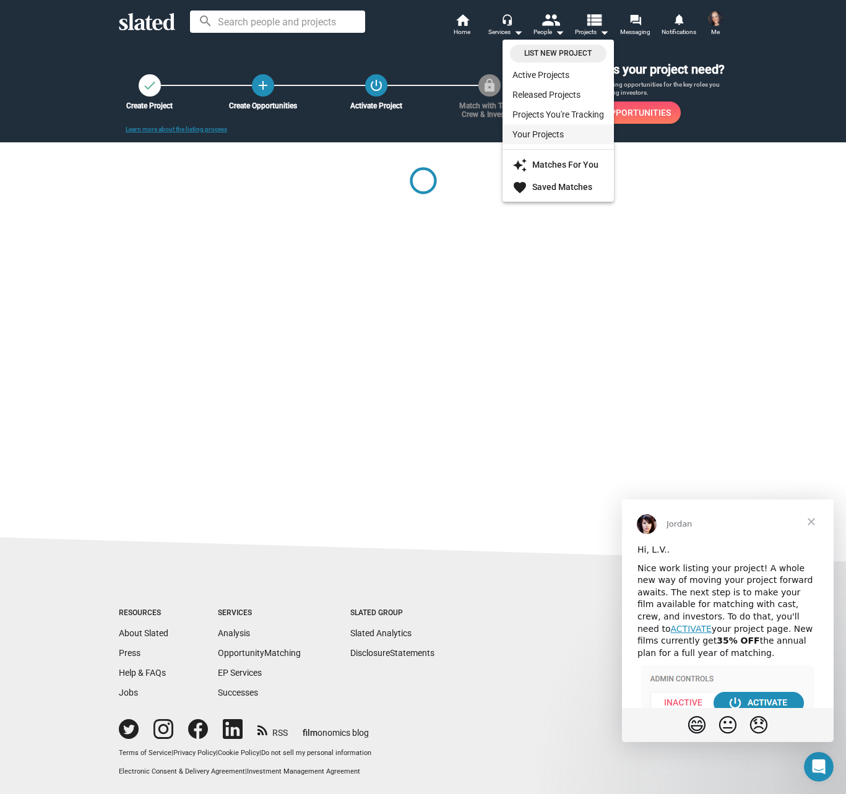
click at [550, 132] on link "Your Projects" at bounding box center [558, 134] width 111 height 20
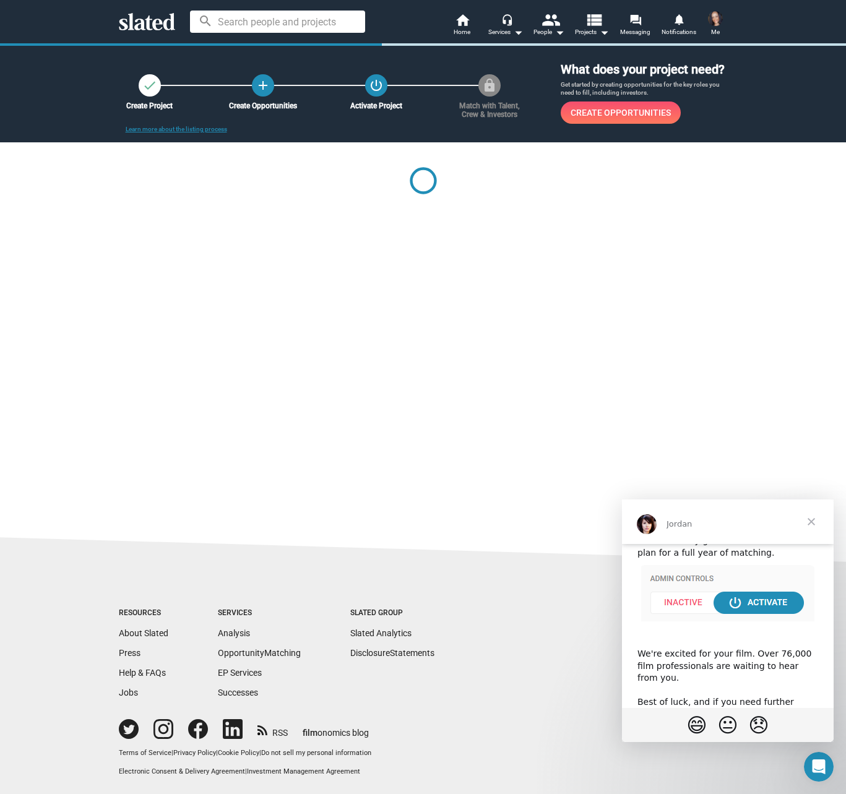
scroll to position [136, 0]
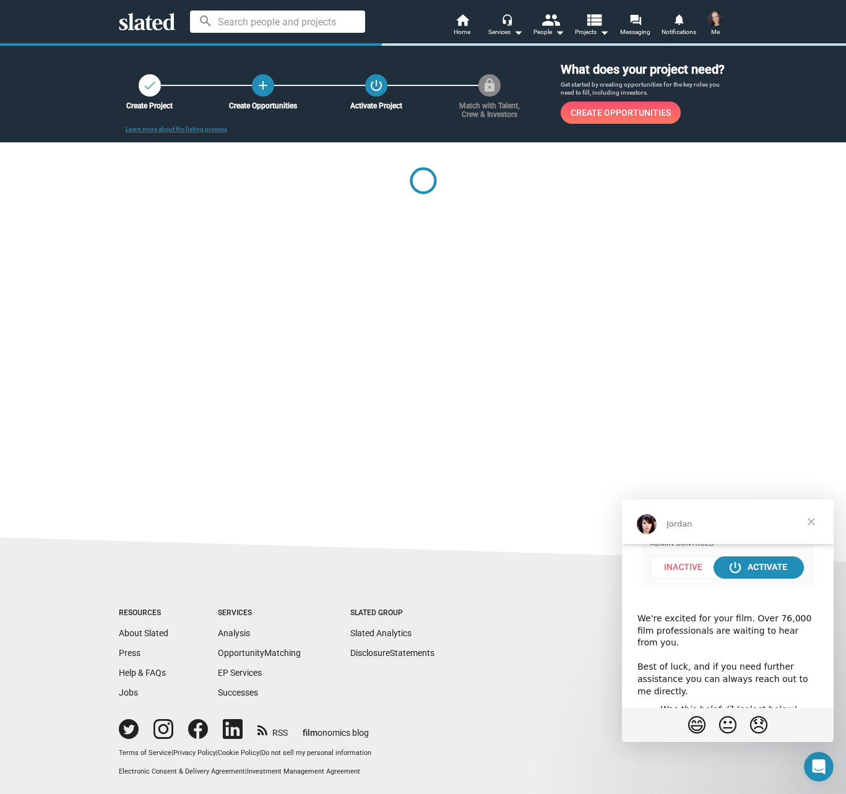
drag, startPoint x: 831, startPoint y: 583, endPoint x: 1460, endPoint y: 1165, distance: 857.0
click at [812, 521] on span "Close" at bounding box center [811, 522] width 45 height 45
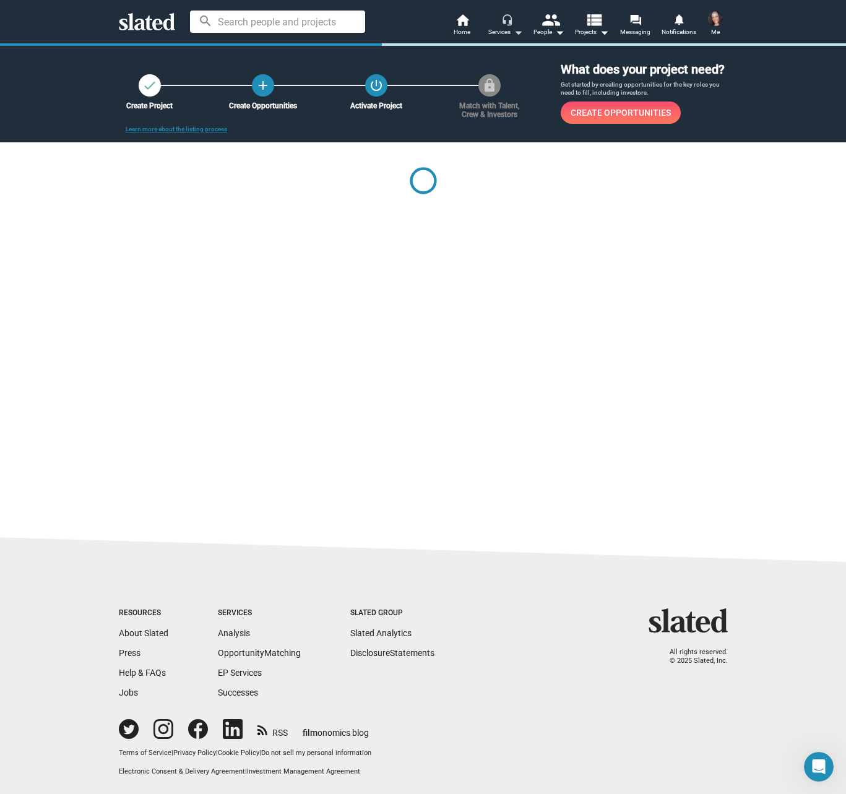
click at [520, 28] on mat-icon "arrow_drop_down" at bounding box center [518, 32] width 15 height 15
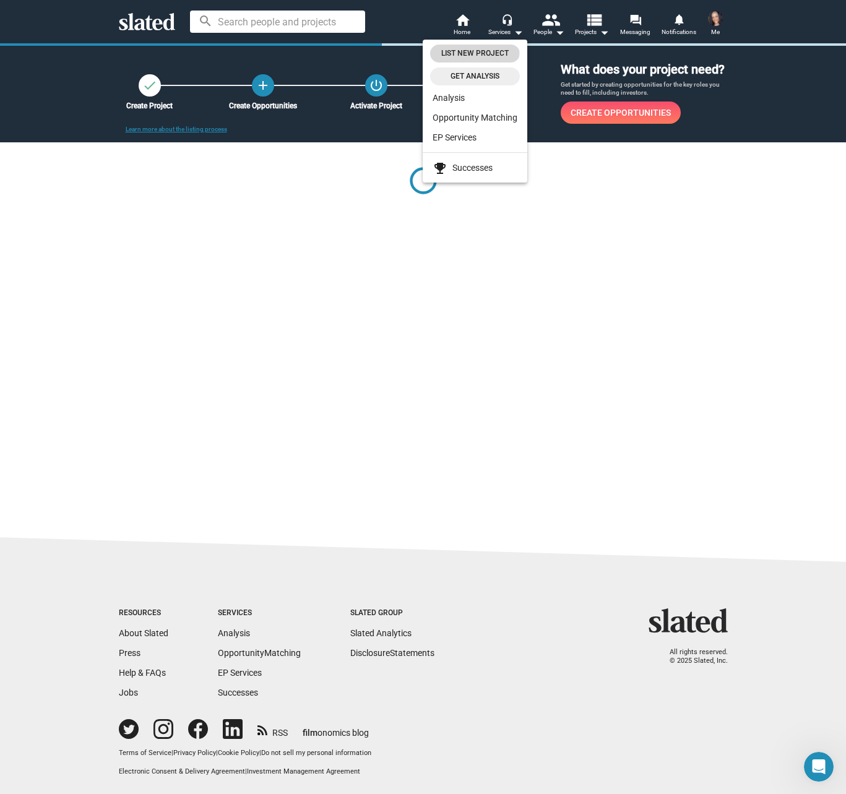
click at [476, 53] on span "List New Project" at bounding box center [475, 53] width 75 height 13
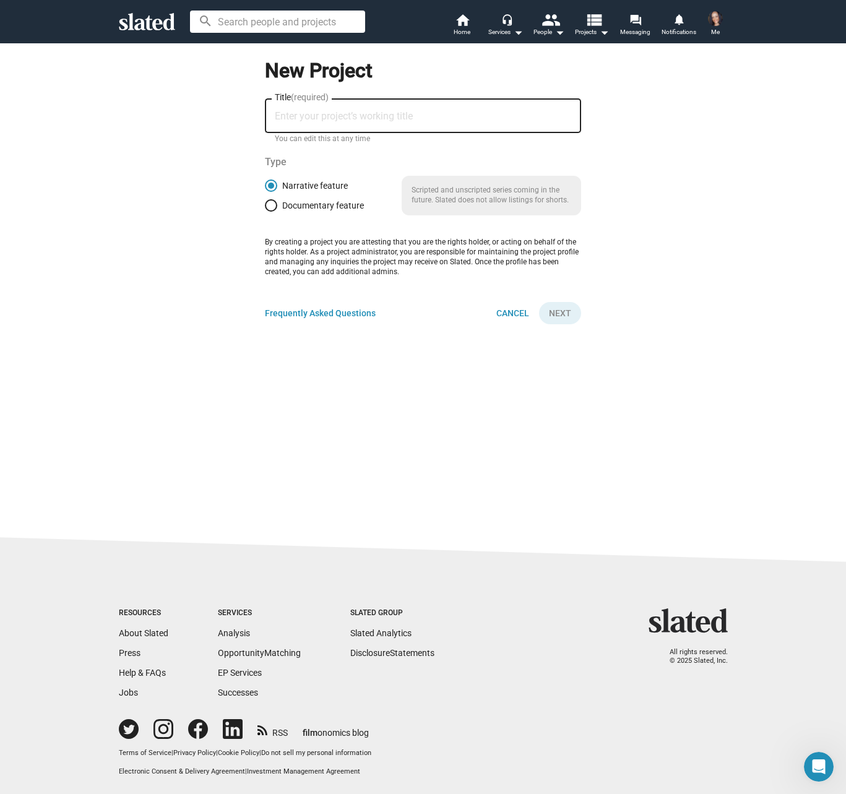
click at [666, 308] on form "New Project Title (required) You can edit this at any time Type Narrative featu…" at bounding box center [423, 189] width 609 height 292
drag, startPoint x: 671, startPoint y: 207, endPoint x: 667, endPoint y: 175, distance: 31.8
click at [671, 206] on form "New Project Title (required) You can edit this at any time Type Narrative featu…" at bounding box center [423, 189] width 609 height 292
click at [498, 20] on button "headset_mic Services arrow_drop_down" at bounding box center [505, 25] width 43 height 27
click at [614, 76] on div at bounding box center [423, 397] width 846 height 794
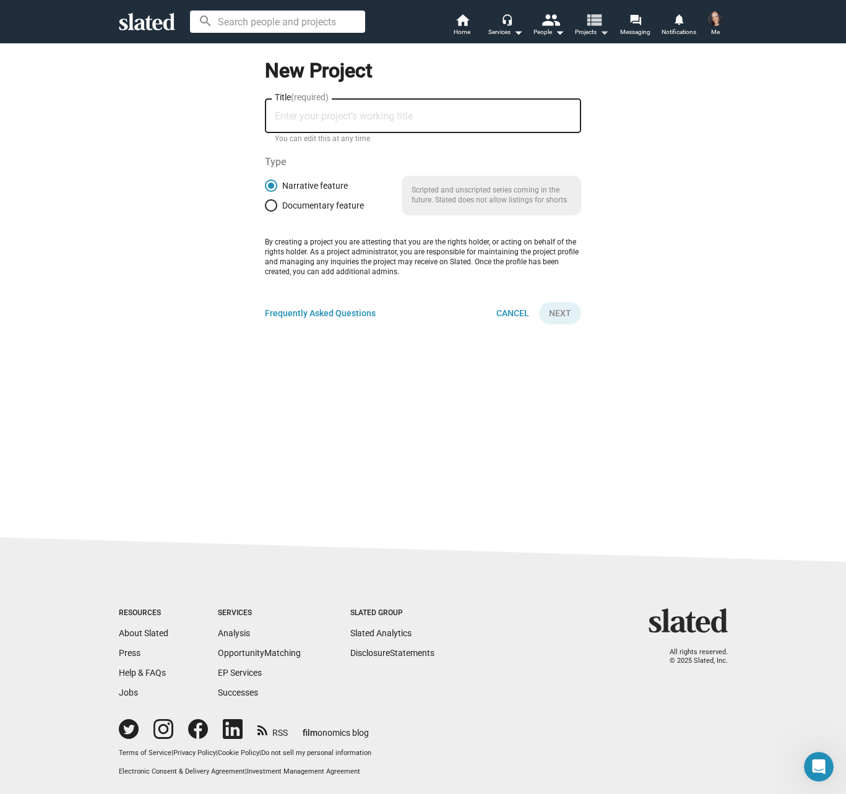
click at [595, 20] on mat-icon "view_list" at bounding box center [594, 20] width 18 height 18
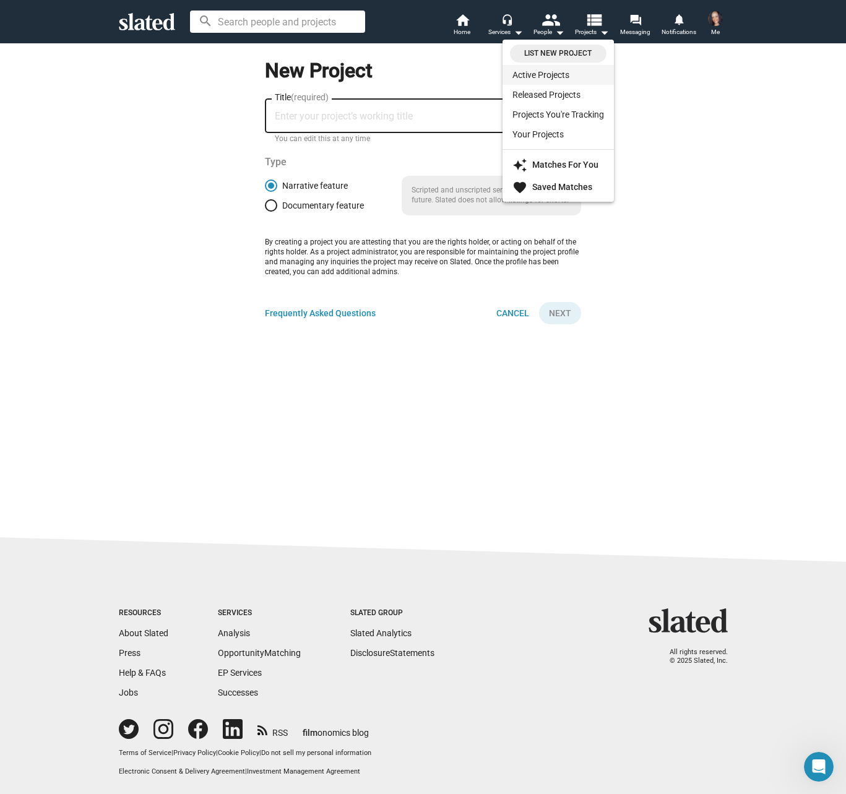
click at [550, 74] on link "Active Projects" at bounding box center [558, 75] width 111 height 20
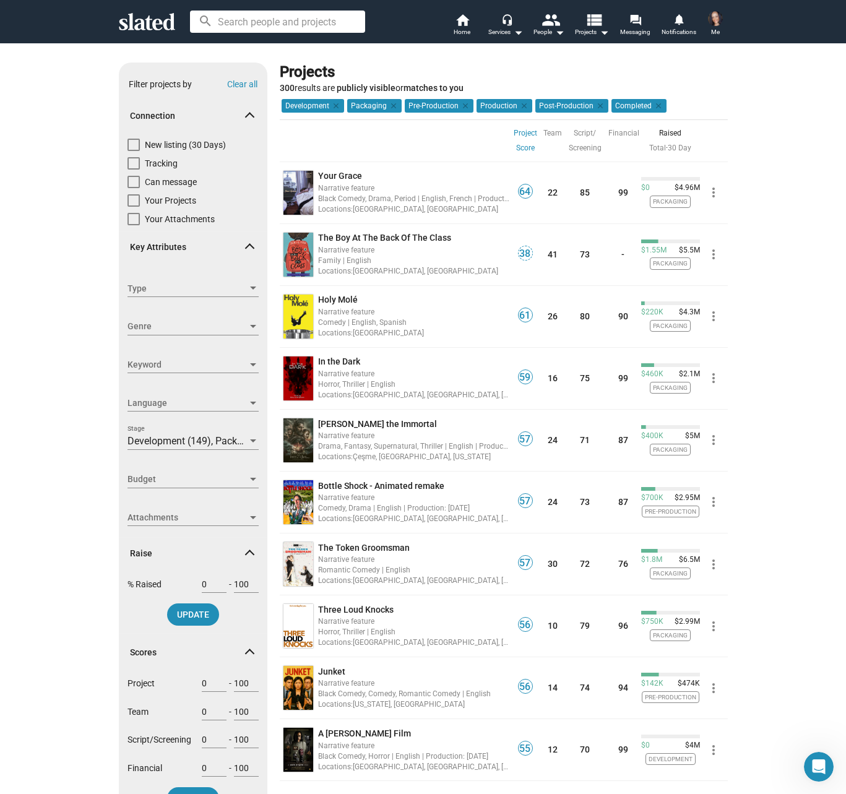
click at [722, 20] on img at bounding box center [715, 18] width 15 height 15
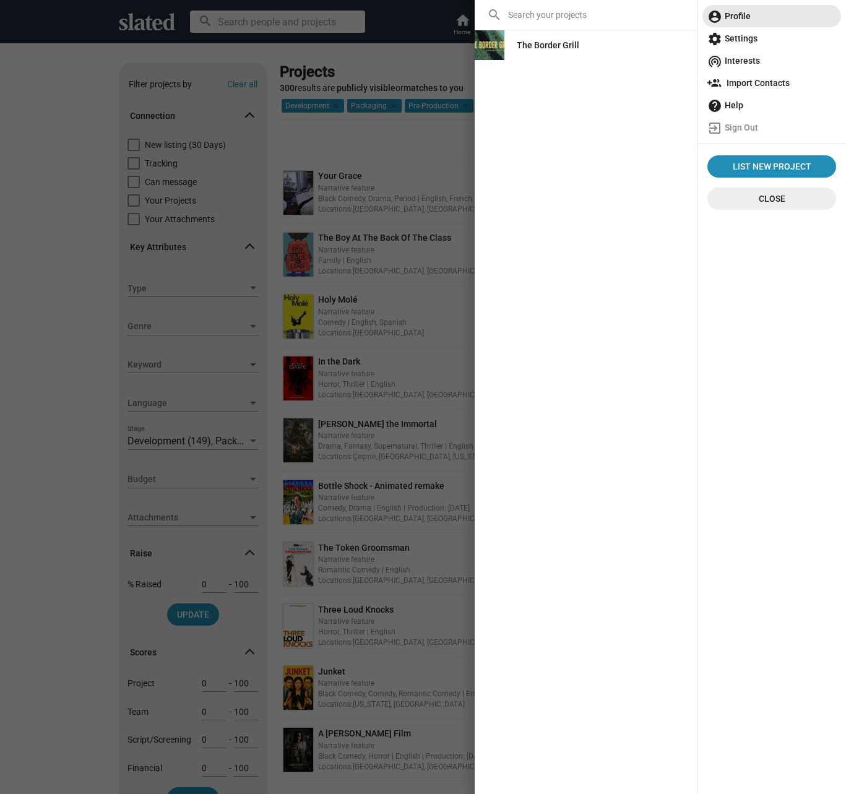
click at [745, 19] on span "account_circle Profile" at bounding box center [772, 16] width 129 height 22
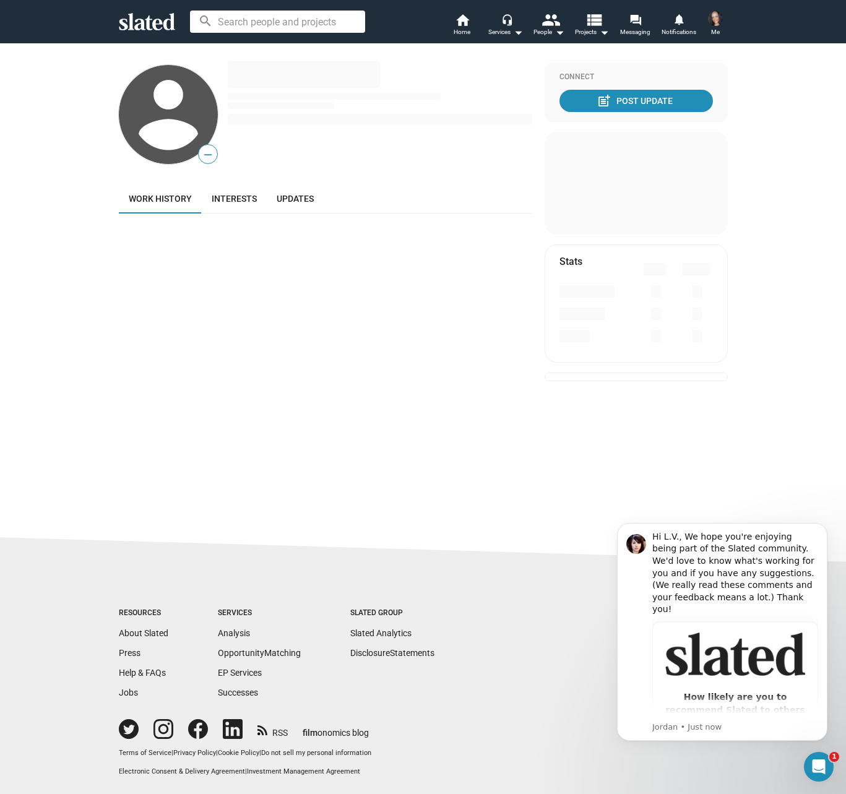
click at [452, 393] on div "— Work history Interests Updates Connect post_add Post Update Stats" at bounding box center [423, 273] width 846 height 460
click at [236, 201] on span "Interests" at bounding box center [234, 199] width 45 height 10
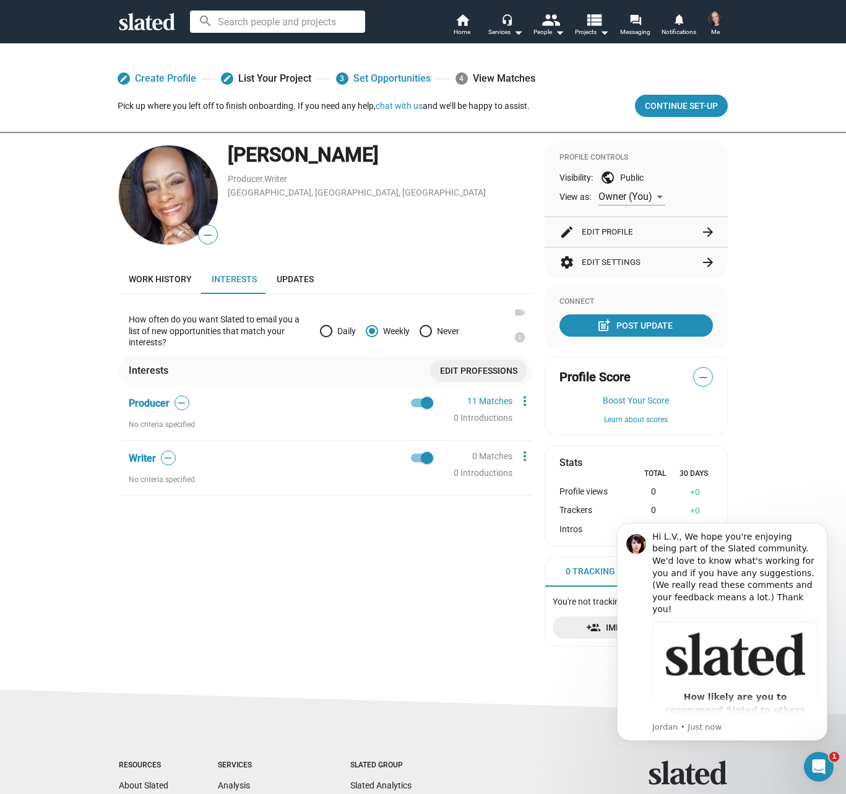
click at [276, 80] on link "edit List Your Project" at bounding box center [266, 78] width 90 height 22
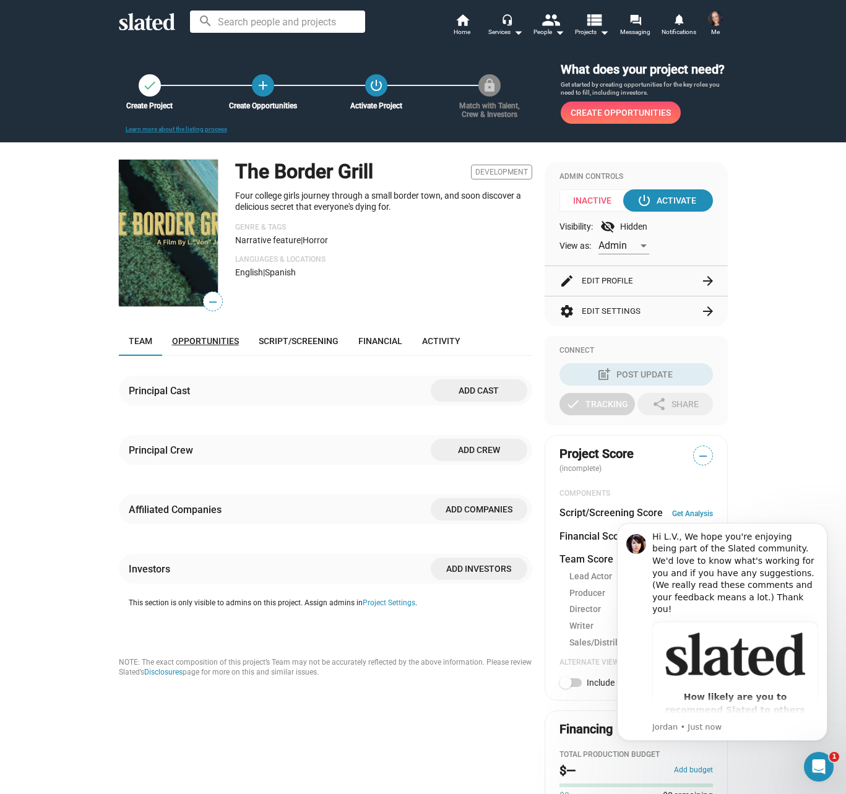
click at [203, 346] on span "Opportunities" at bounding box center [205, 341] width 67 height 10
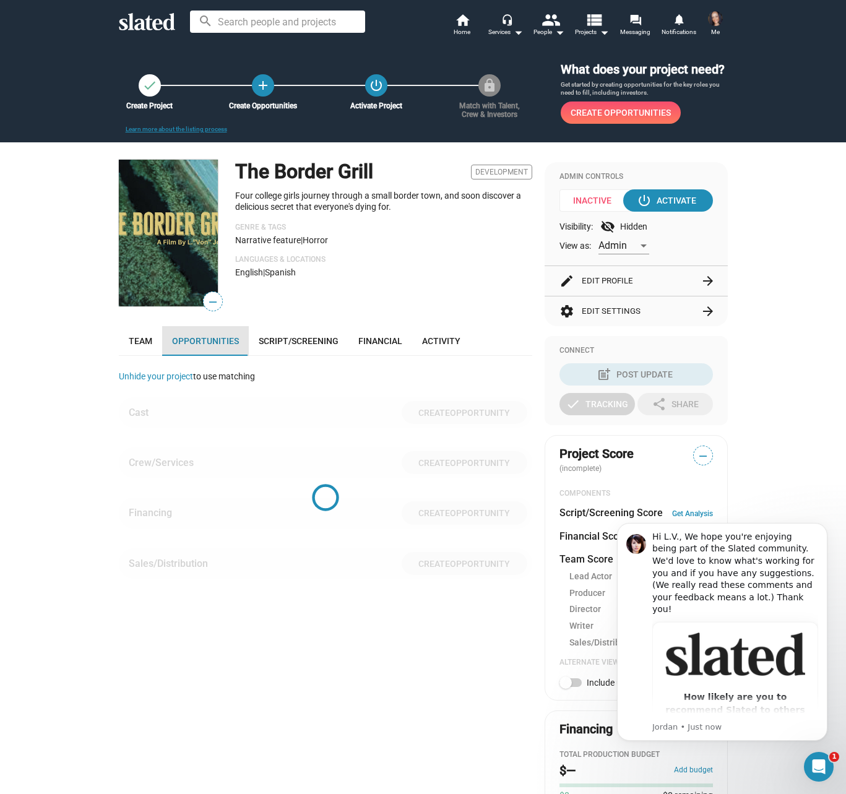
scroll to position [299, 0]
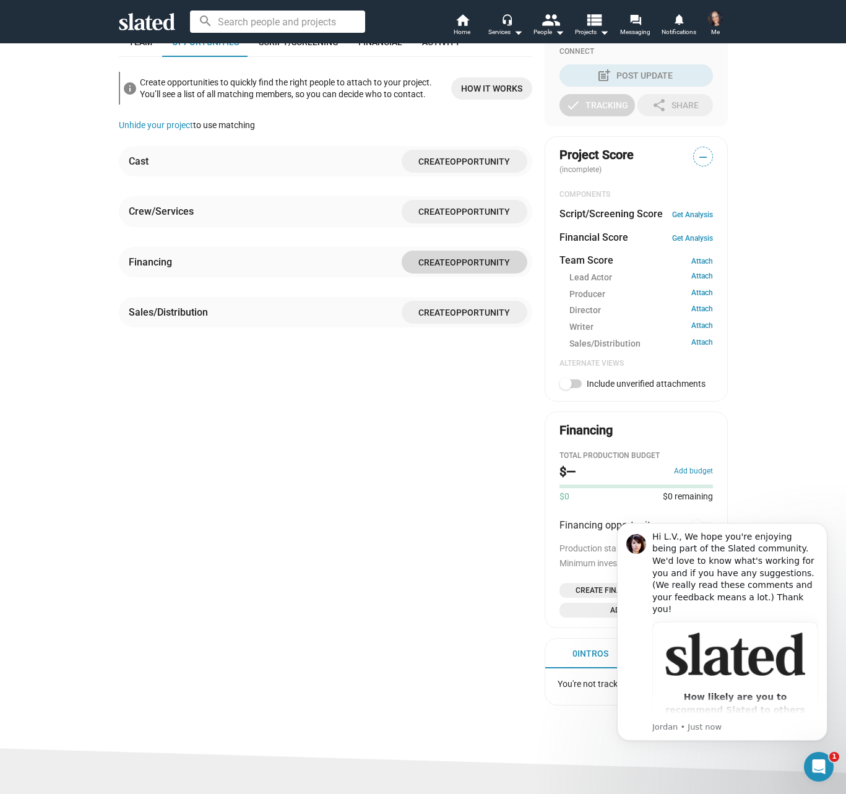
click at [459, 267] on span "Opportunity" at bounding box center [480, 263] width 60 height 10
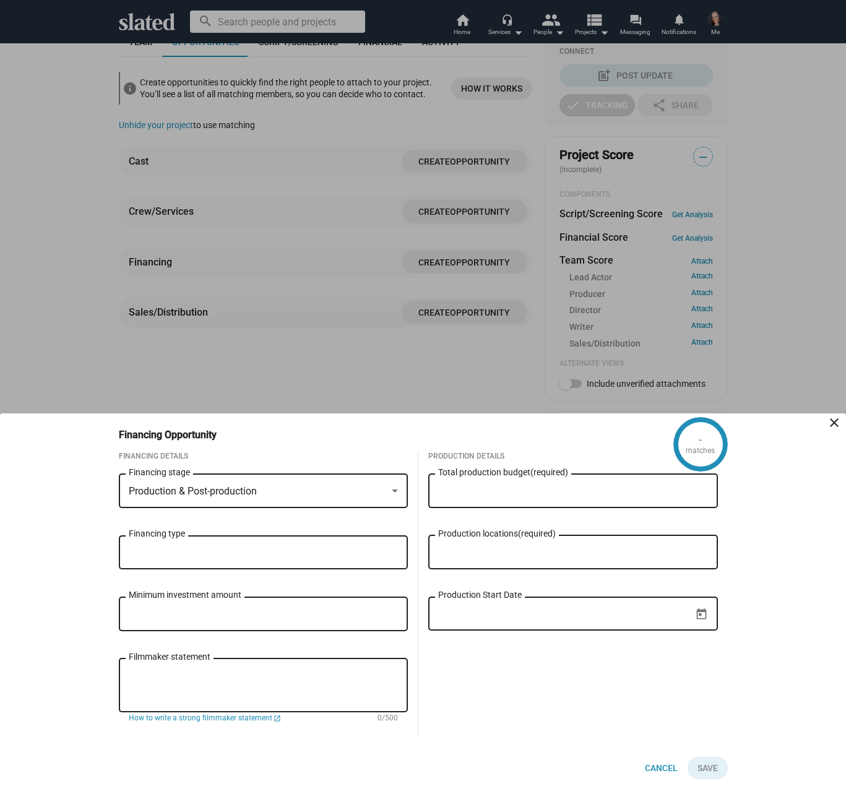
click at [831, 420] on mat-icon "close" at bounding box center [834, 422] width 15 height 15
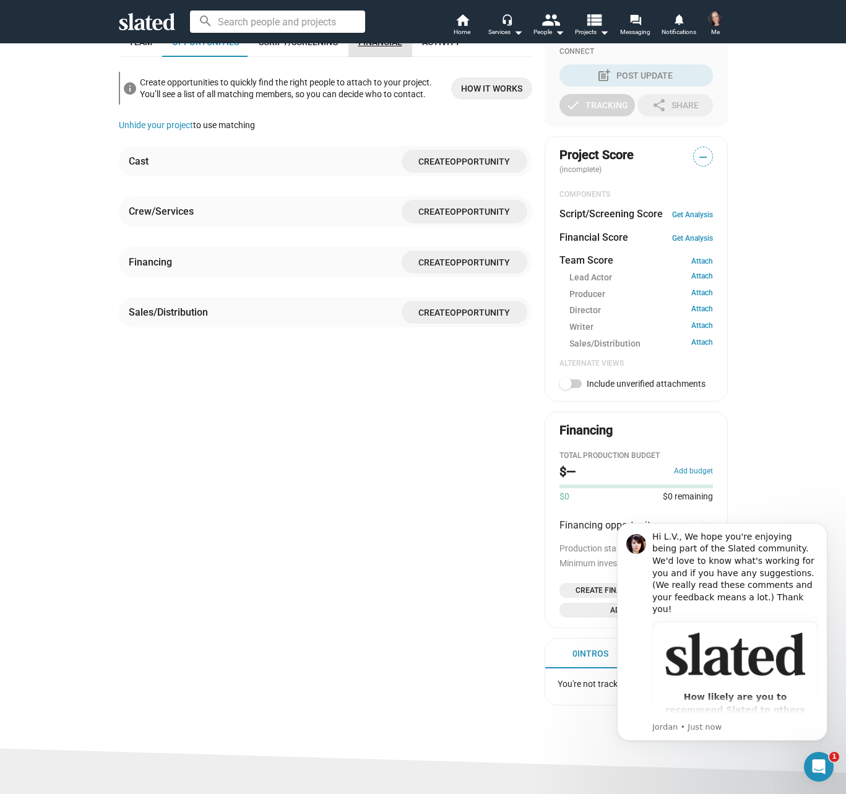
click at [367, 47] on span "Financial" at bounding box center [381, 42] width 44 height 10
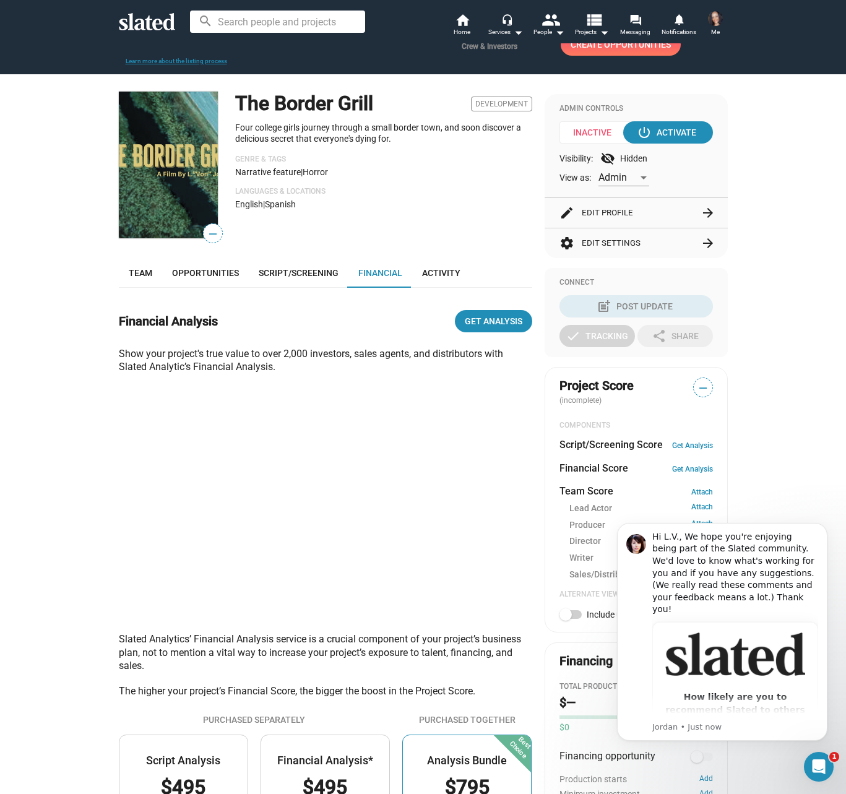
scroll to position [66, 0]
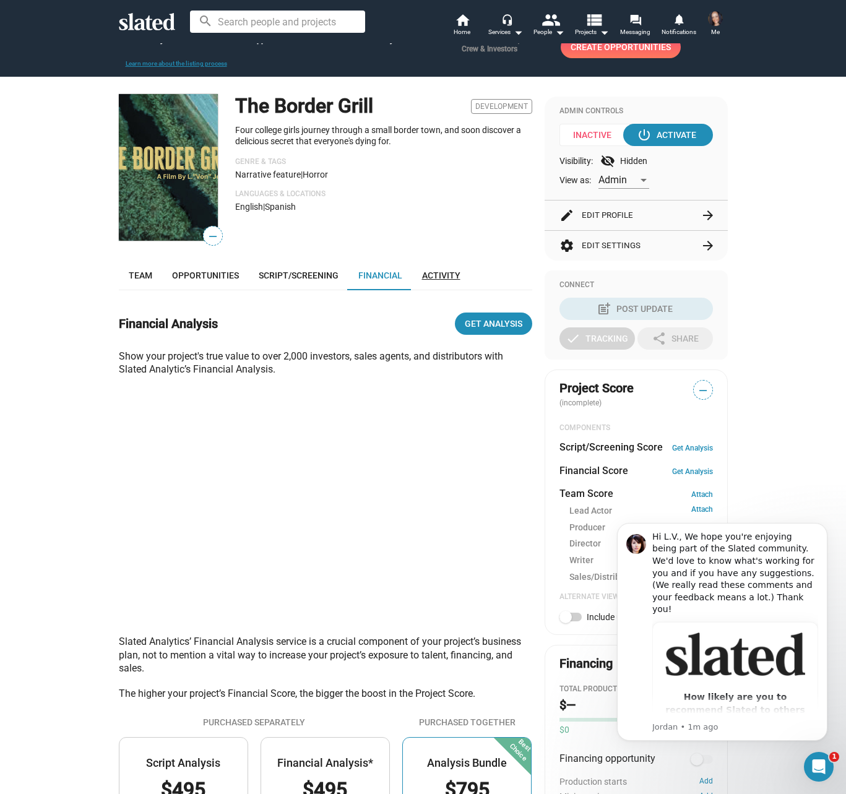
click at [445, 280] on span "Activity" at bounding box center [441, 276] width 38 height 10
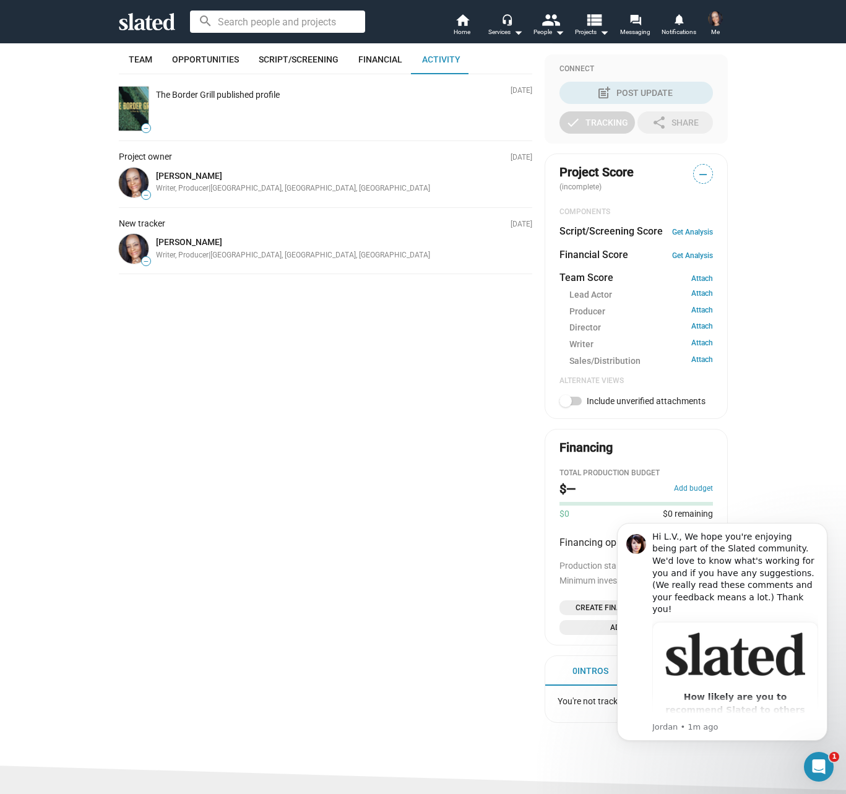
scroll to position [286, 0]
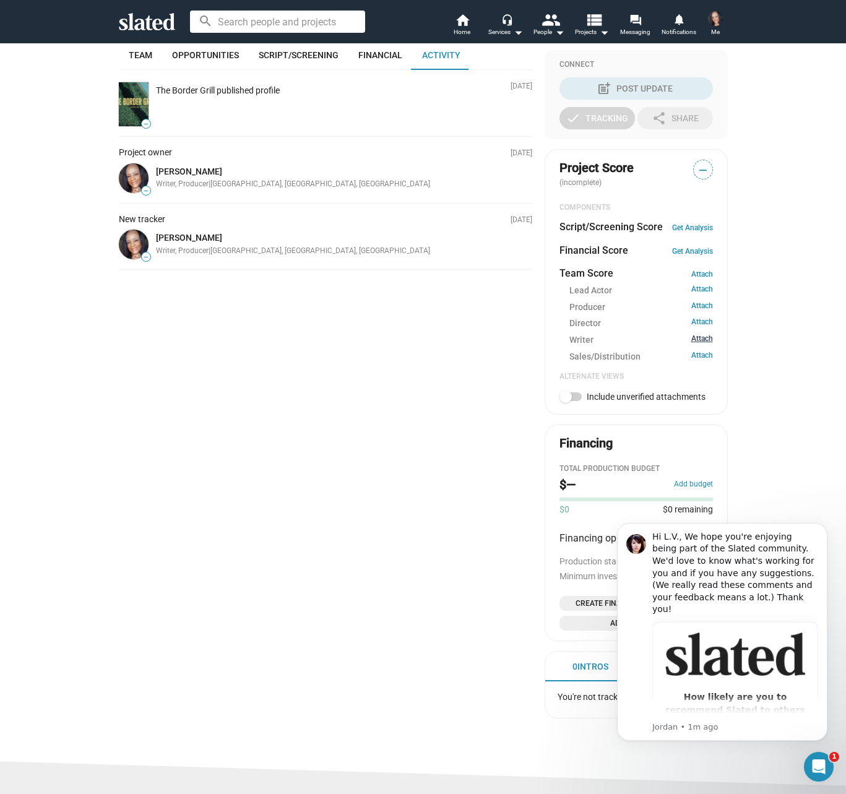
click at [700, 346] on link "Attach" at bounding box center [703, 340] width 22 height 12
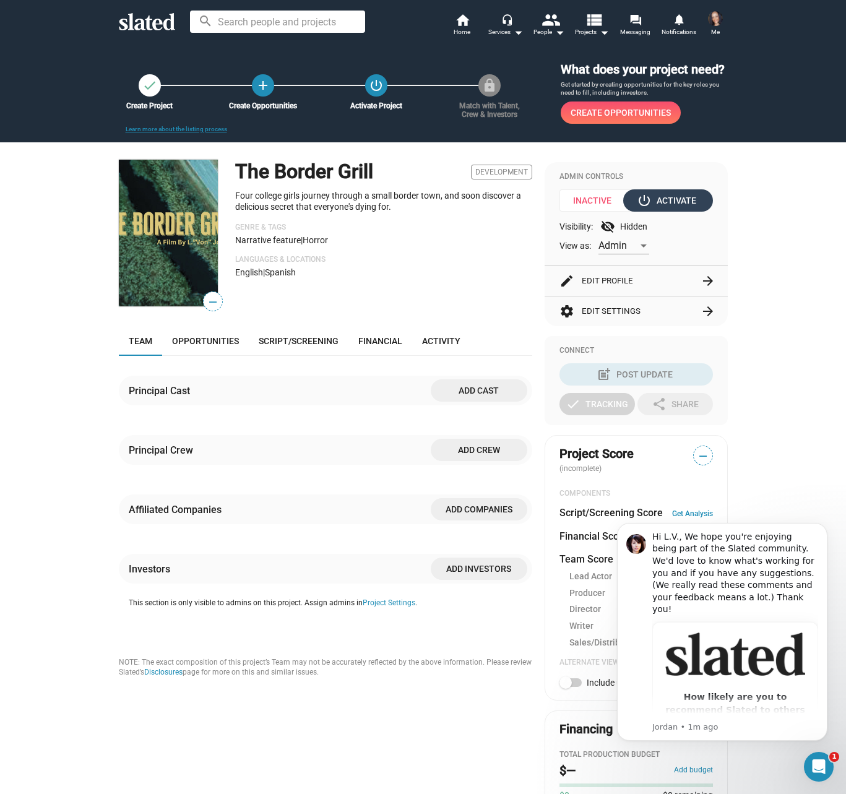
click at [669, 212] on div "power_settings_new Activate" at bounding box center [668, 200] width 57 height 22
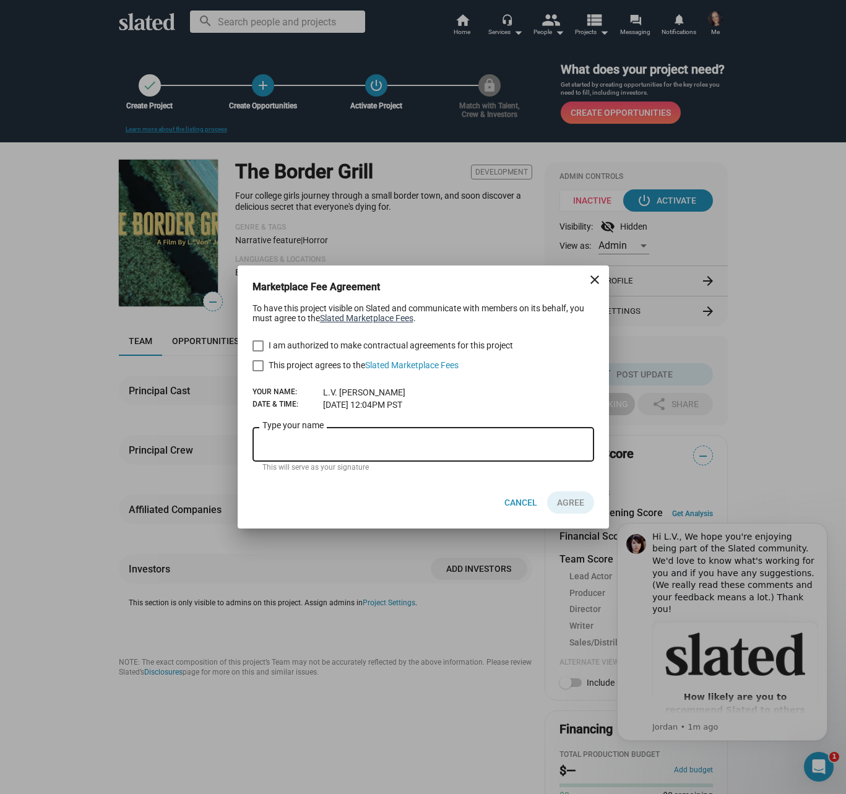
click at [369, 317] on link "Slated Marketplace Fees" at bounding box center [366, 318] width 93 height 10
click at [596, 282] on mat-icon "close" at bounding box center [595, 279] width 15 height 15
